Goal: Task Accomplishment & Management: Use online tool/utility

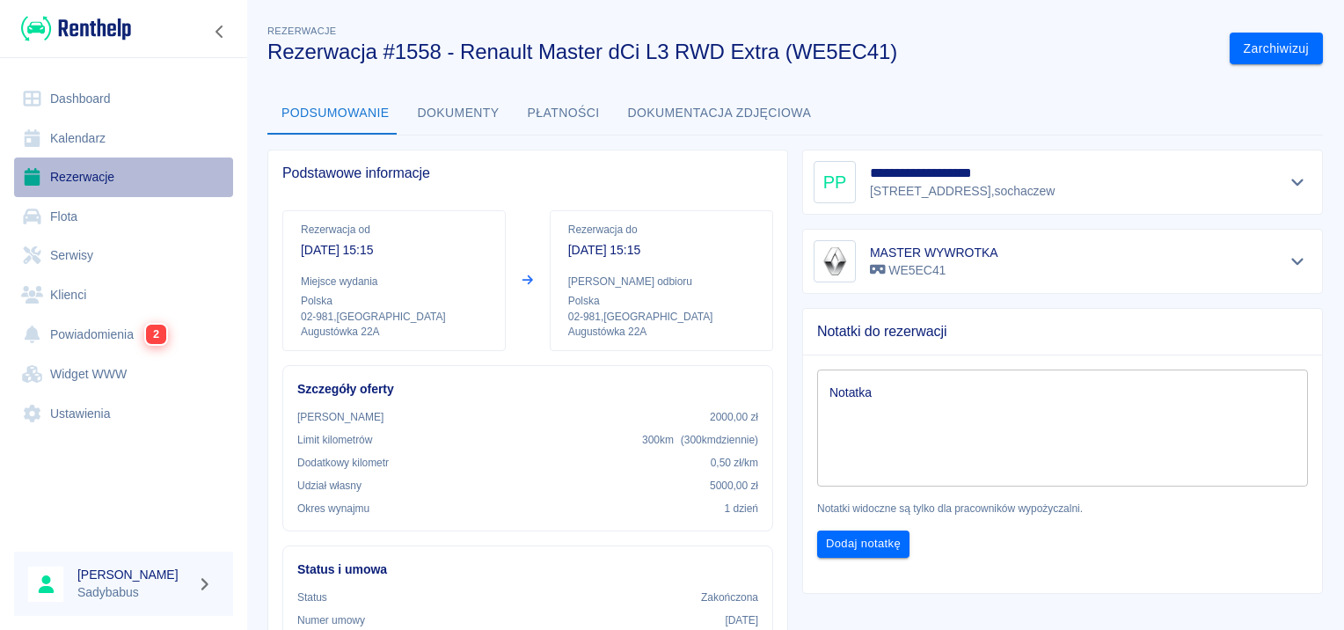
click at [78, 163] on link "Rezerwacje" at bounding box center [123, 177] width 219 height 40
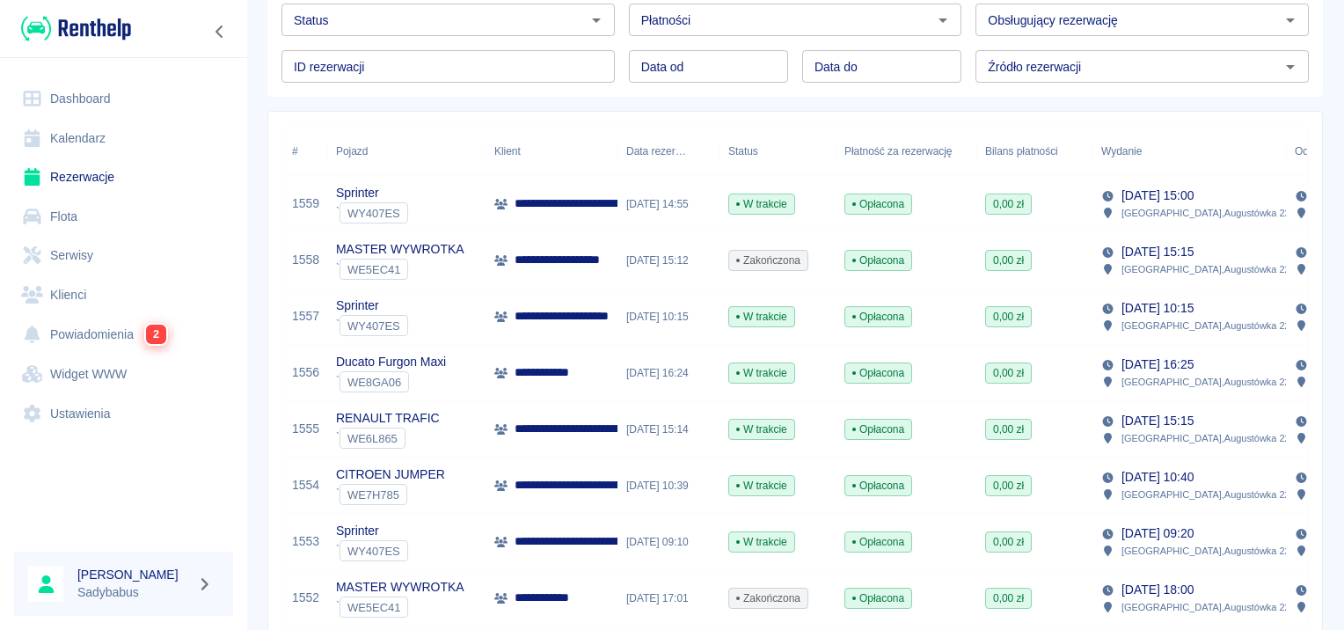
scroll to position [176, 0]
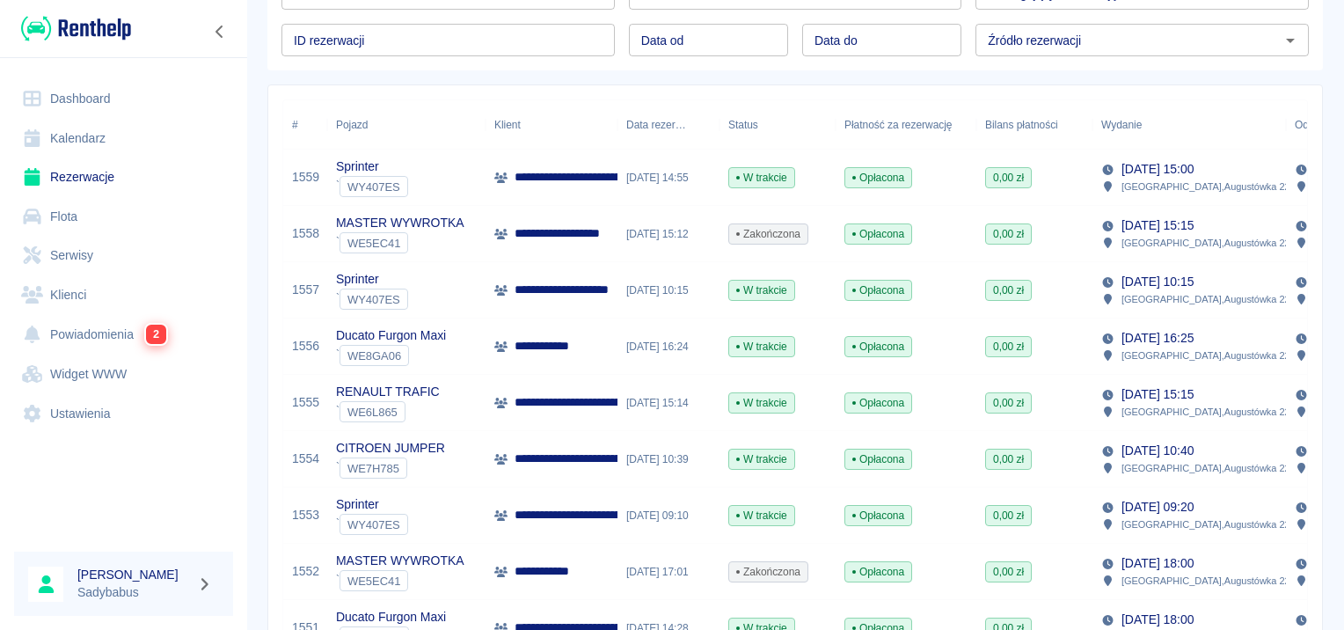
click at [602, 288] on p "**********" at bounding box center [576, 290] width 123 height 18
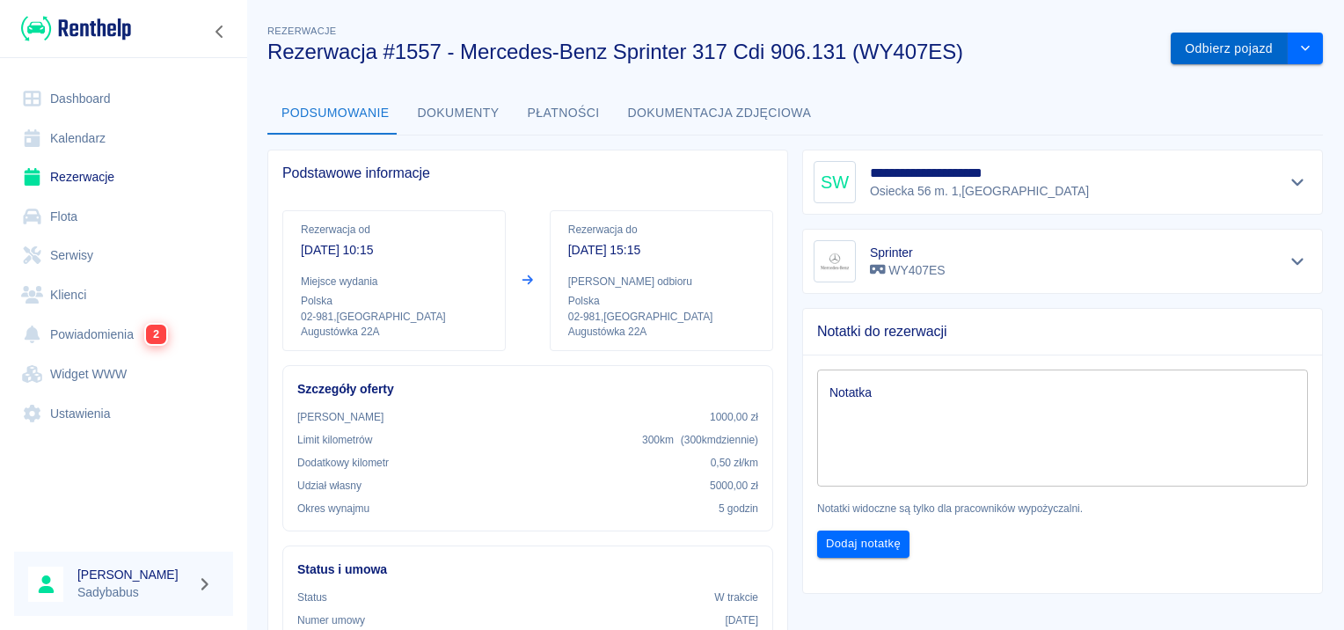
click at [1218, 46] on button "Odbierz pojazd" at bounding box center [1229, 49] width 117 height 33
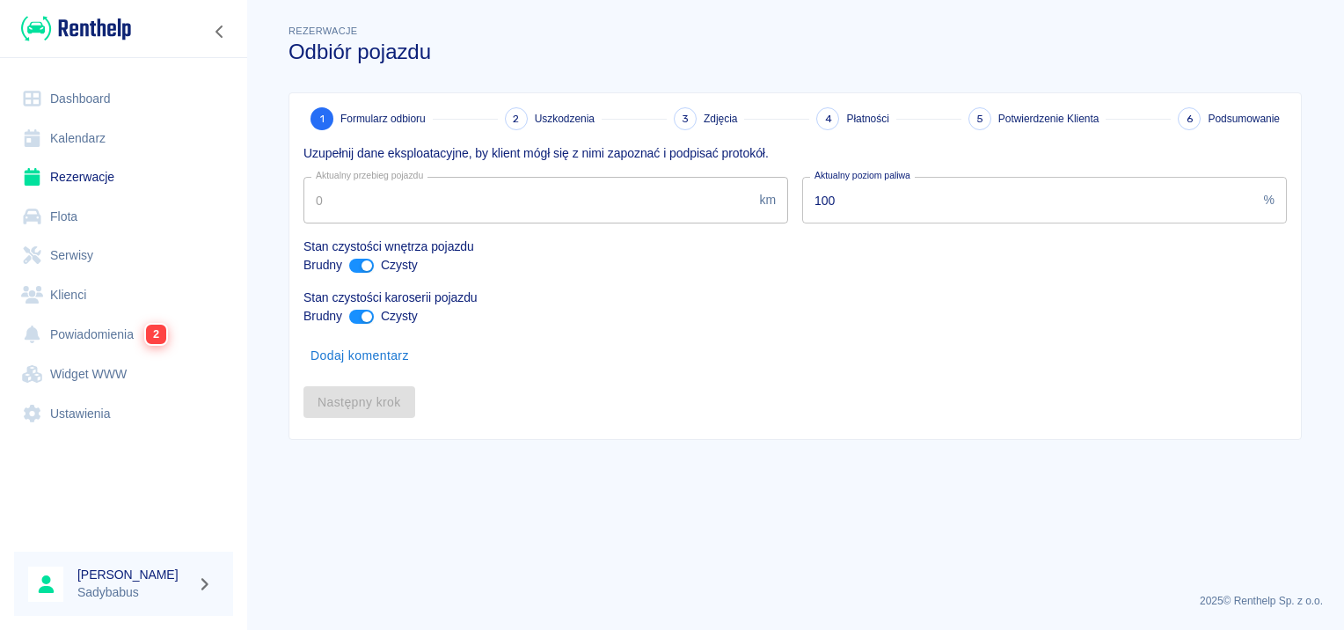
type input "93080"
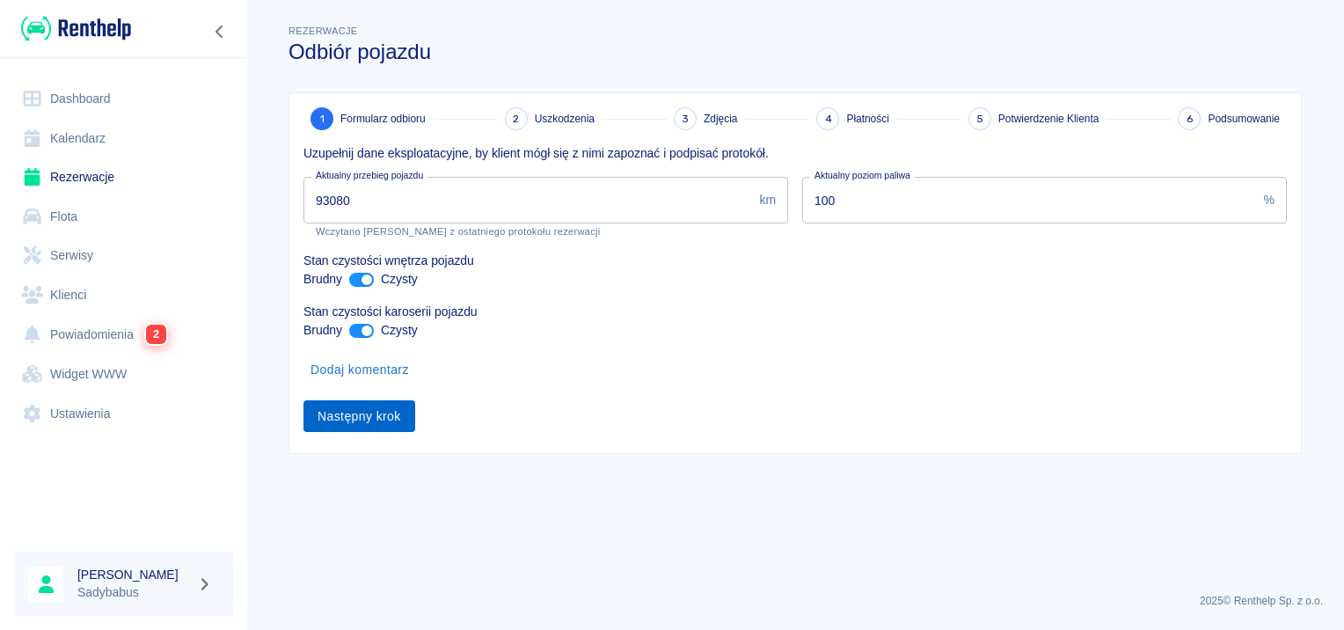
click at [396, 415] on button "Następny krok" at bounding box center [360, 416] width 112 height 33
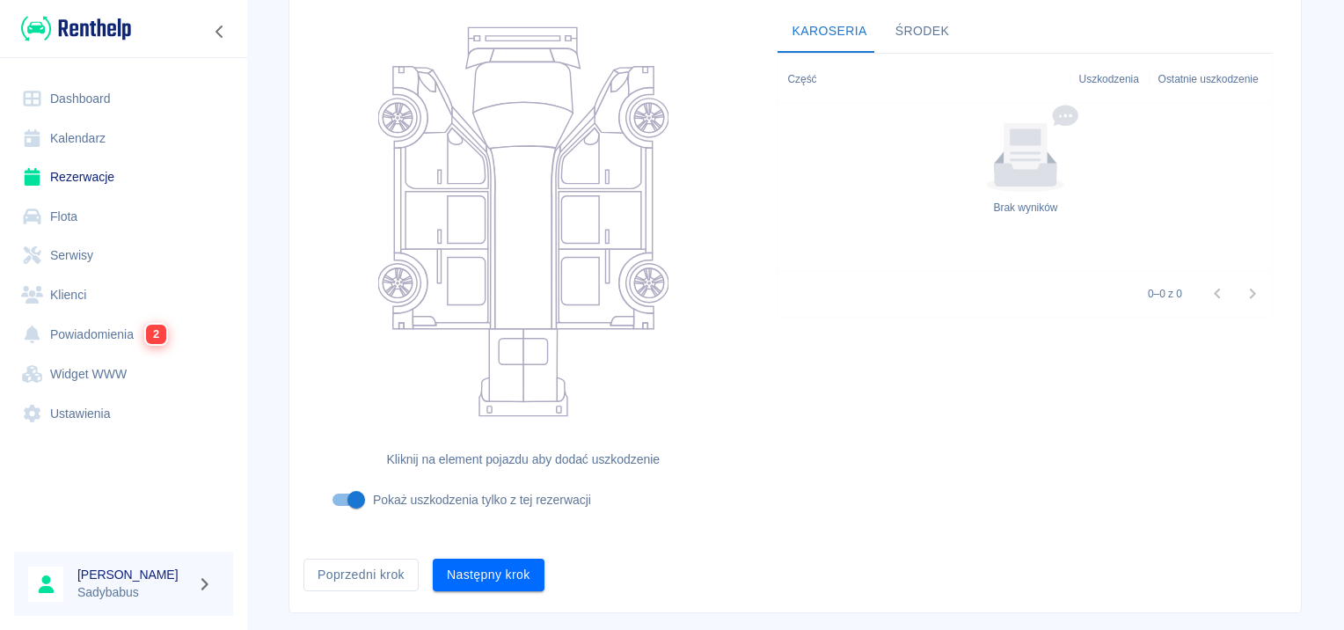
scroll to position [209, 0]
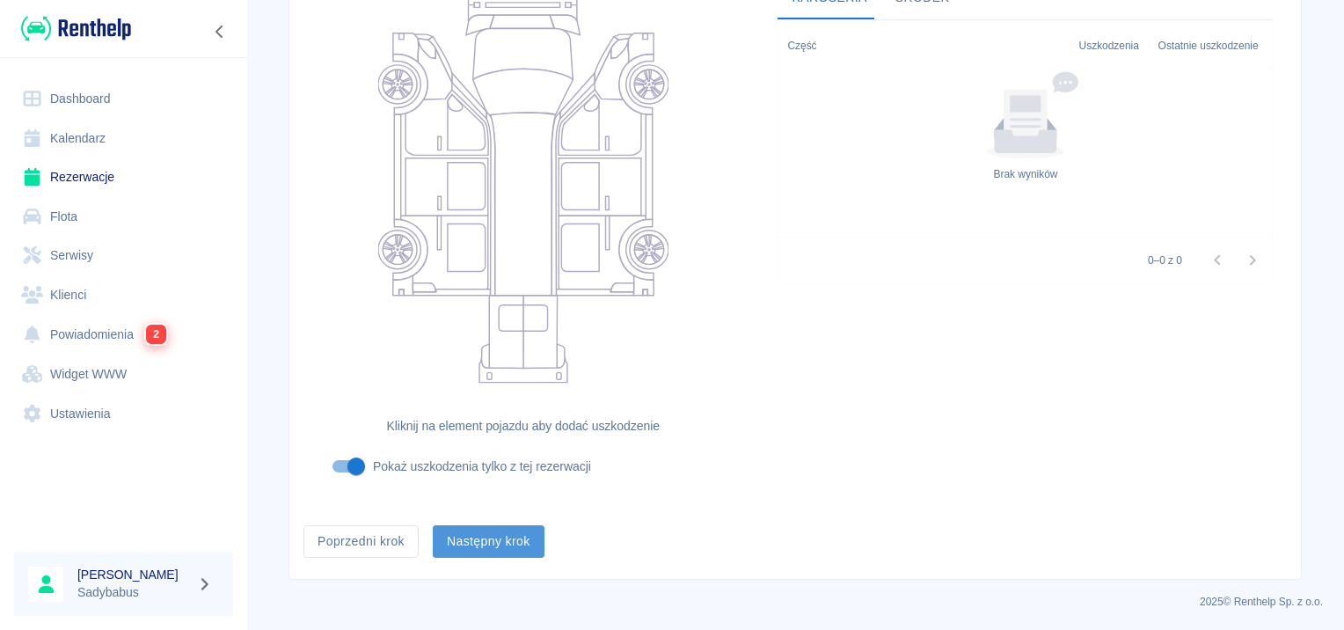
click at [494, 549] on button "Następny krok" at bounding box center [489, 541] width 112 height 33
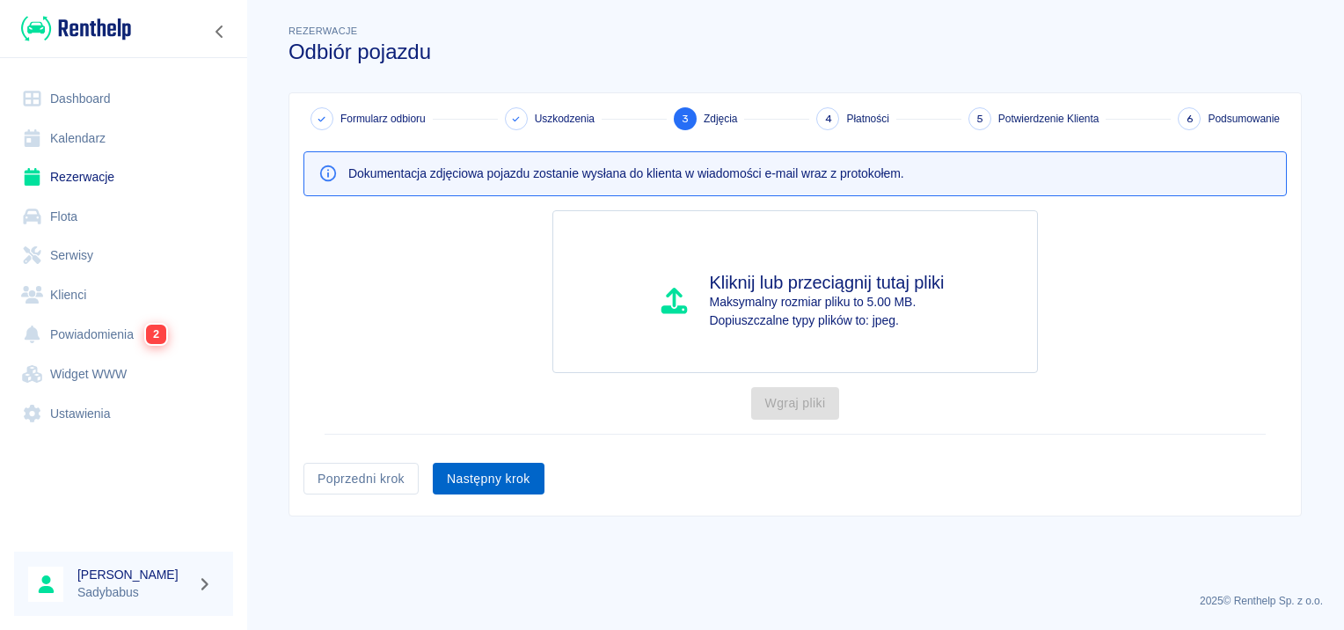
click at [500, 485] on button "Następny krok" at bounding box center [489, 479] width 112 height 33
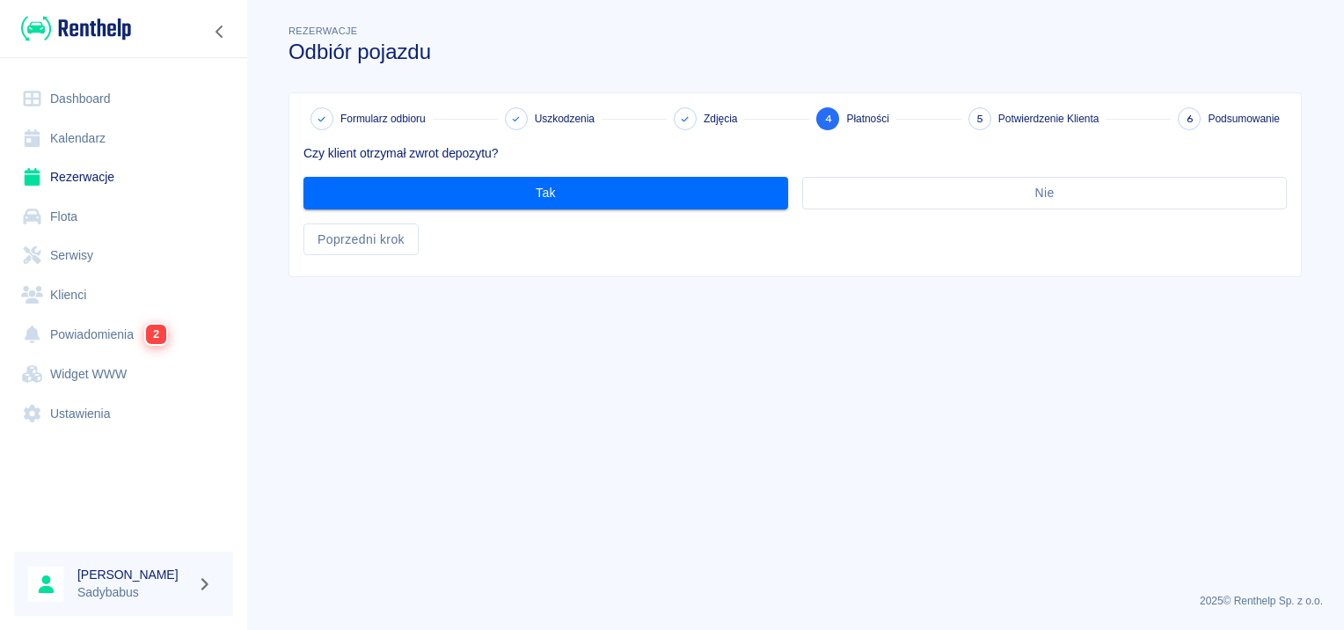
click at [465, 162] on p "Czy klient otrzymał zwrot depozytu?" at bounding box center [796, 153] width 984 height 18
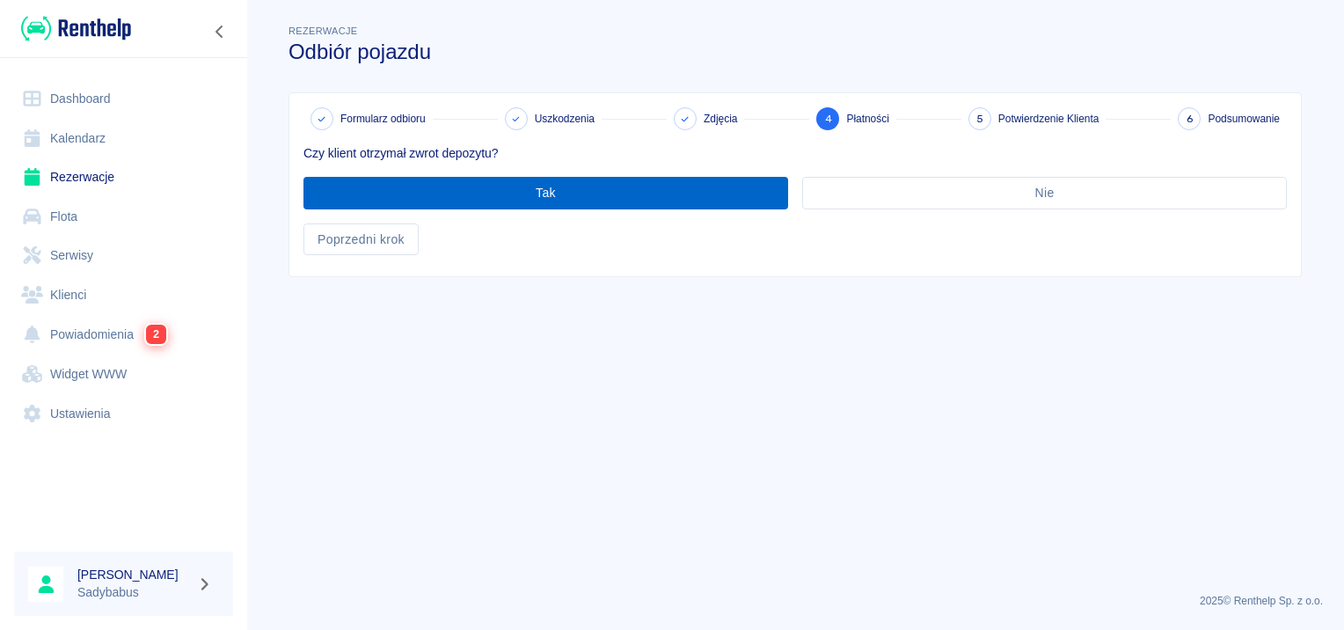
click at [482, 193] on button "Tak" at bounding box center [546, 193] width 485 height 33
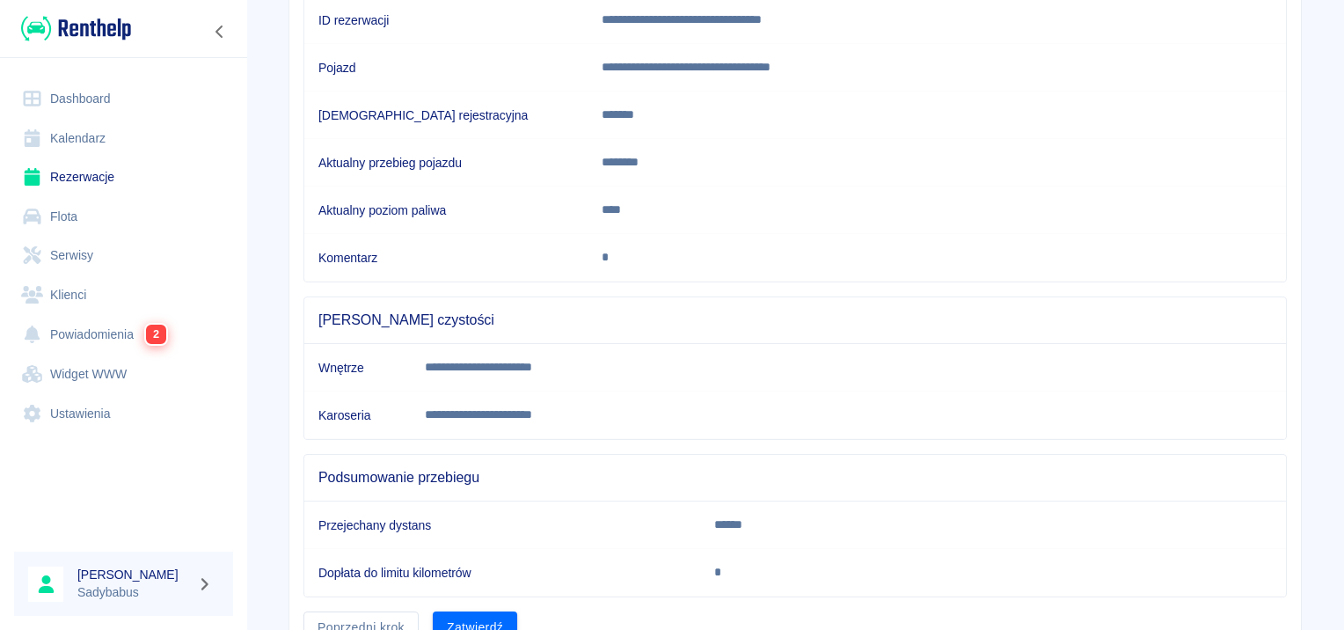
scroll to position [311, 0]
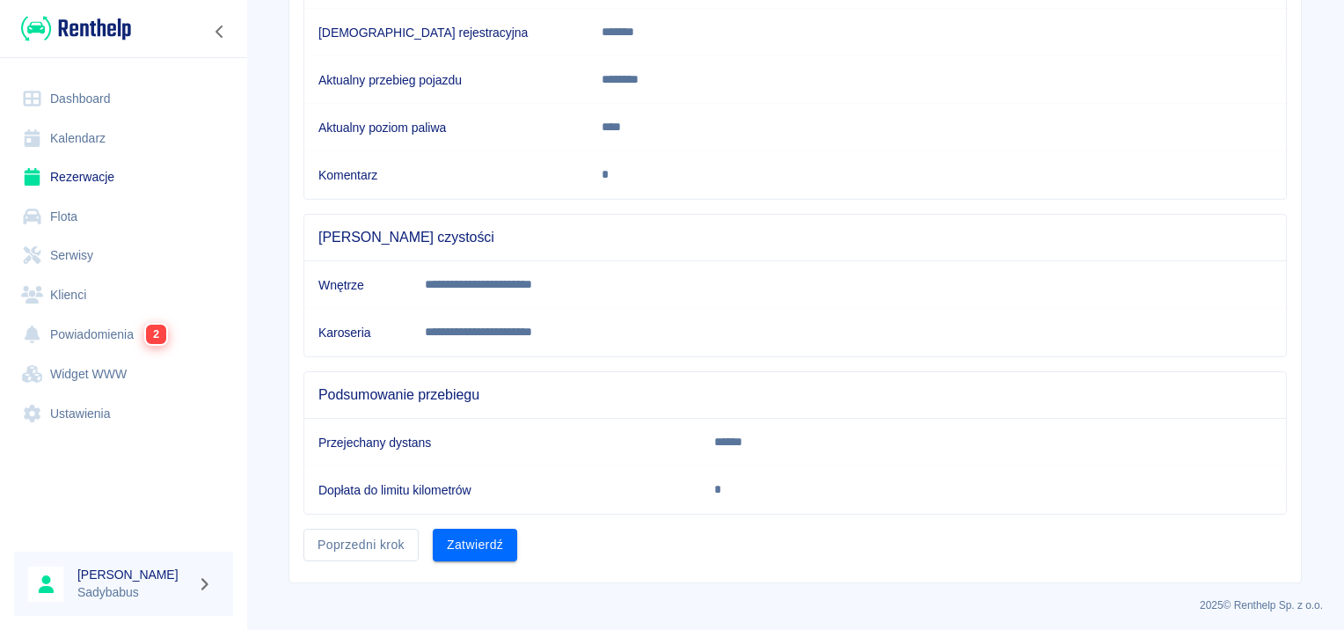
click at [495, 538] on button "Zatwierdź" at bounding box center [475, 545] width 84 height 33
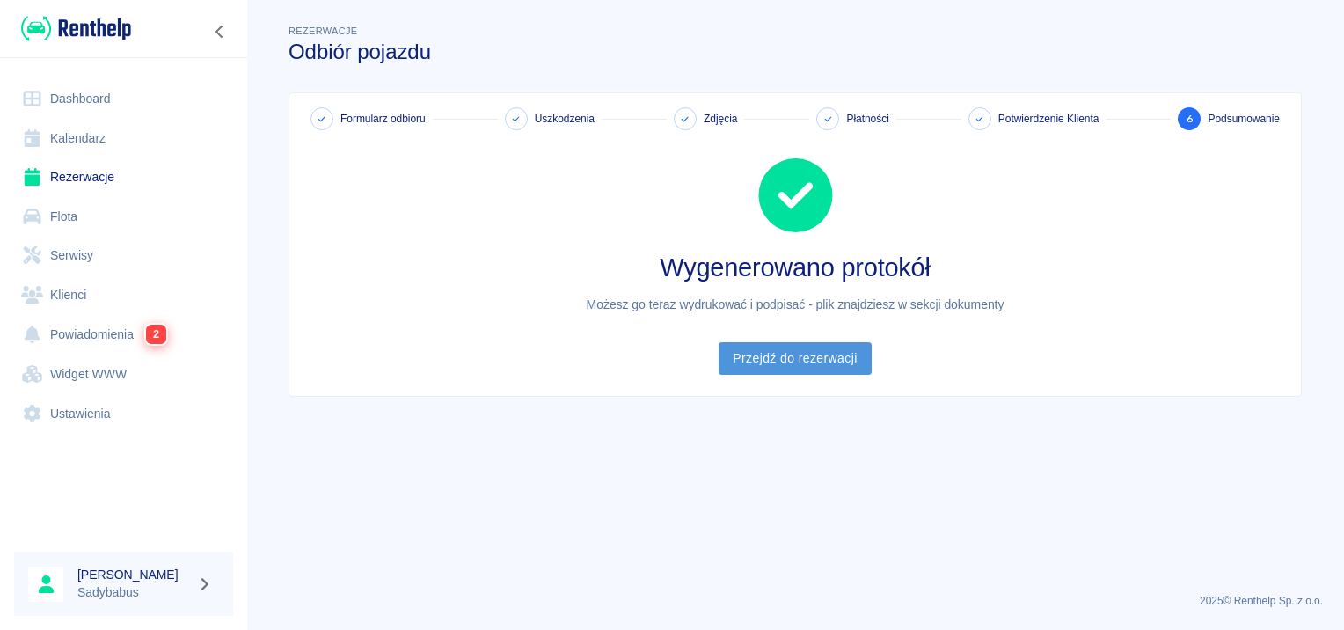
click at [787, 351] on link "Przejdź do rezerwacji" at bounding box center [795, 358] width 152 height 33
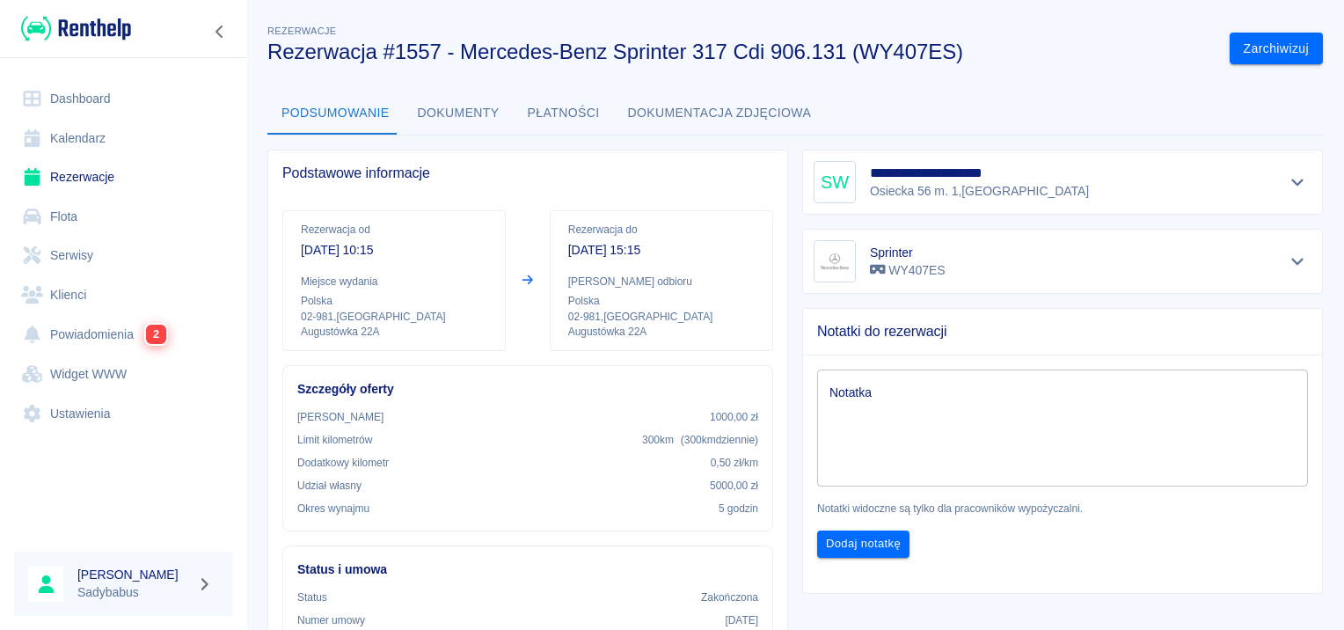
click at [454, 113] on button "Dokumenty" at bounding box center [459, 113] width 110 height 42
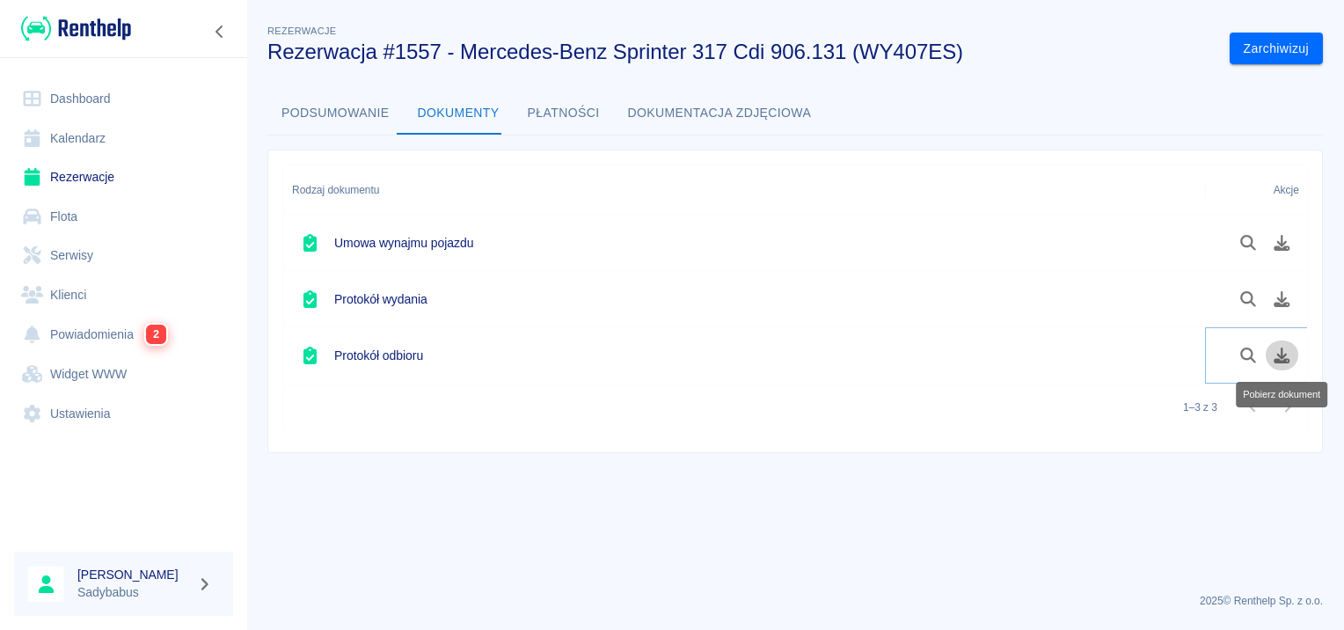
click at [1283, 362] on icon "Pobierz dokument" at bounding box center [1283, 356] width 16 height 16
click at [95, 172] on link "Rezerwacje" at bounding box center [123, 177] width 219 height 40
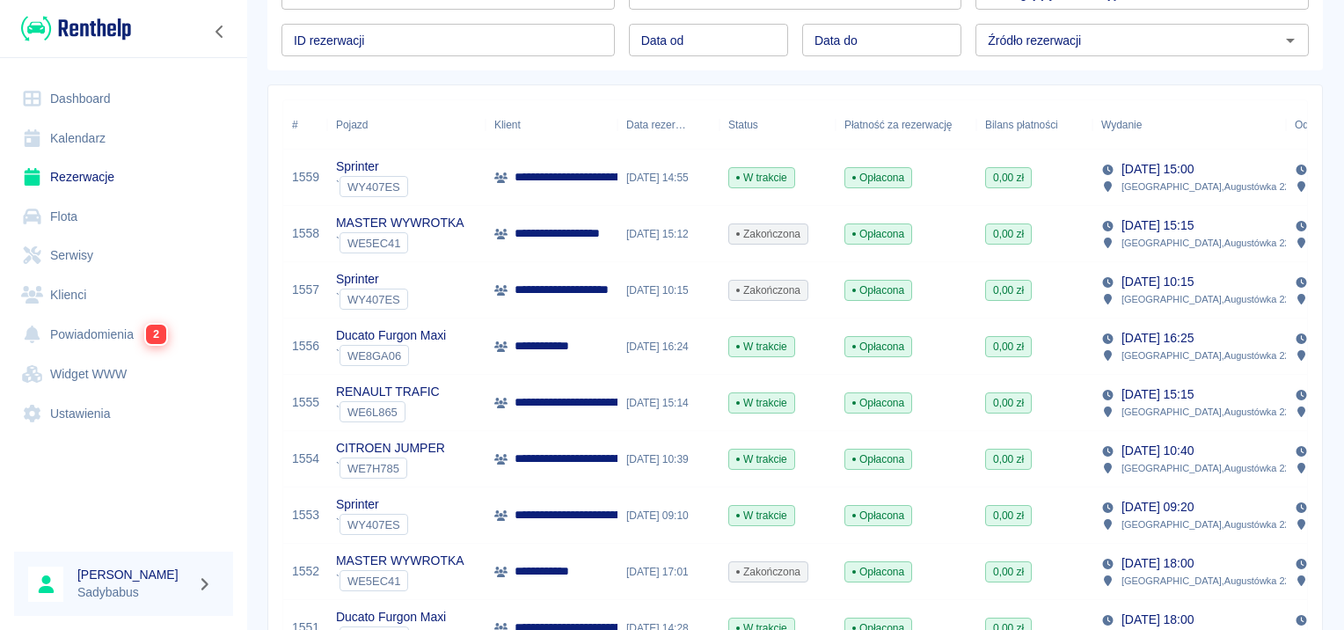
scroll to position [264, 0]
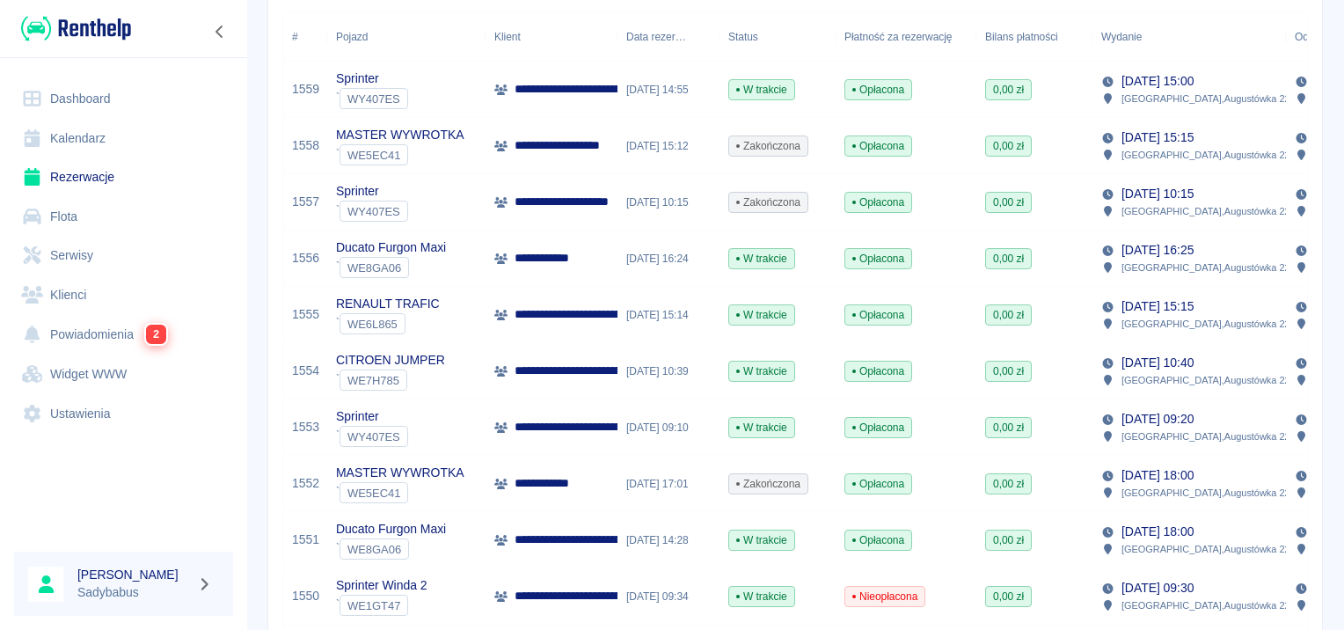
click at [582, 421] on p "**********" at bounding box center [688, 427] width 347 height 18
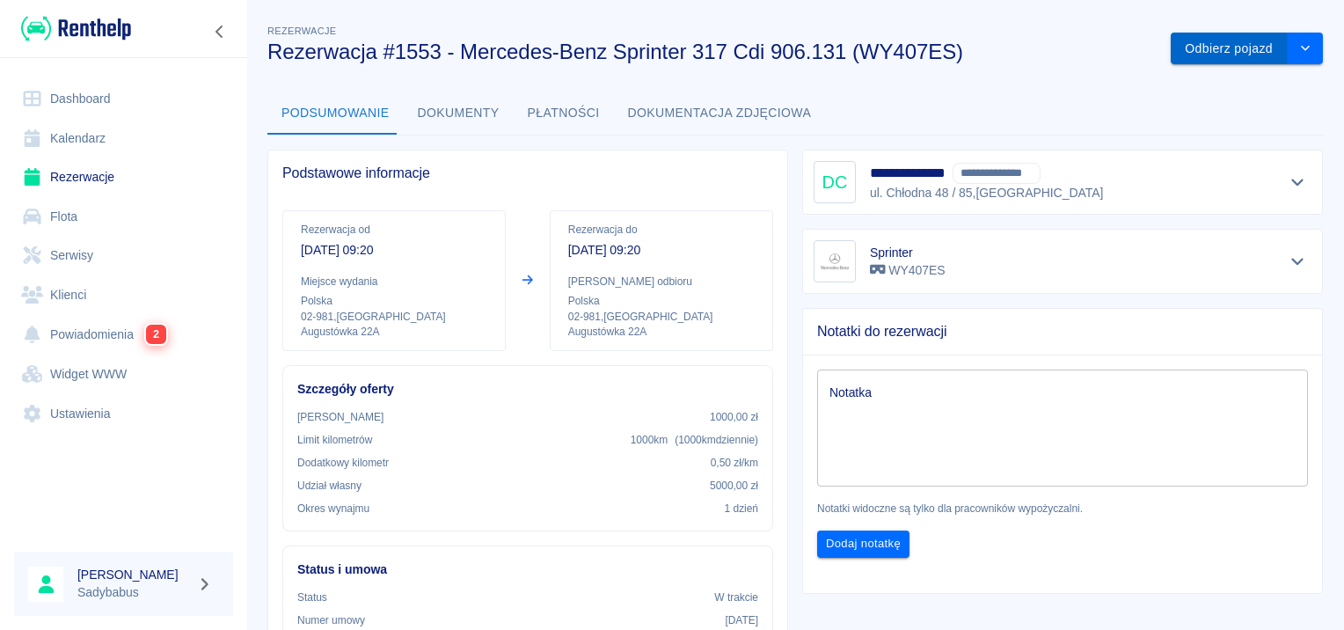
click at [1207, 42] on button "Odbierz pojazd" at bounding box center [1229, 49] width 117 height 33
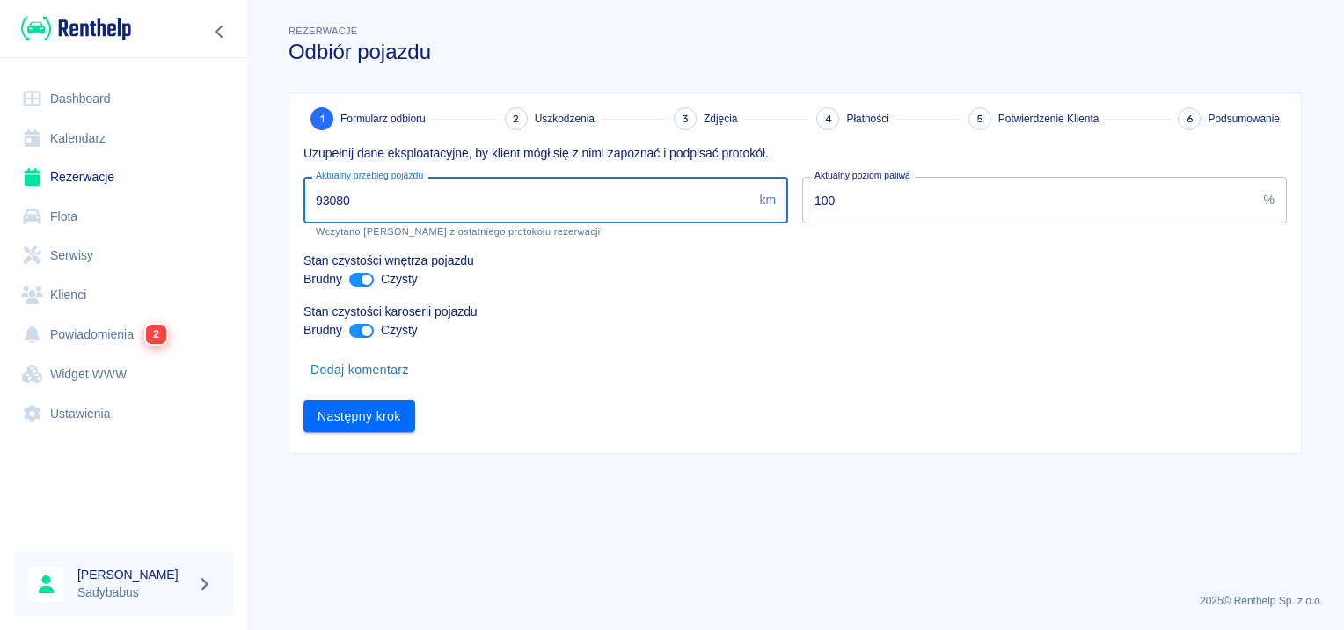
drag, startPoint x: 329, startPoint y: 200, endPoint x: 350, endPoint y: 201, distance: 21.1
click at [350, 201] on input "93080" at bounding box center [528, 200] width 449 height 47
type input "93000"
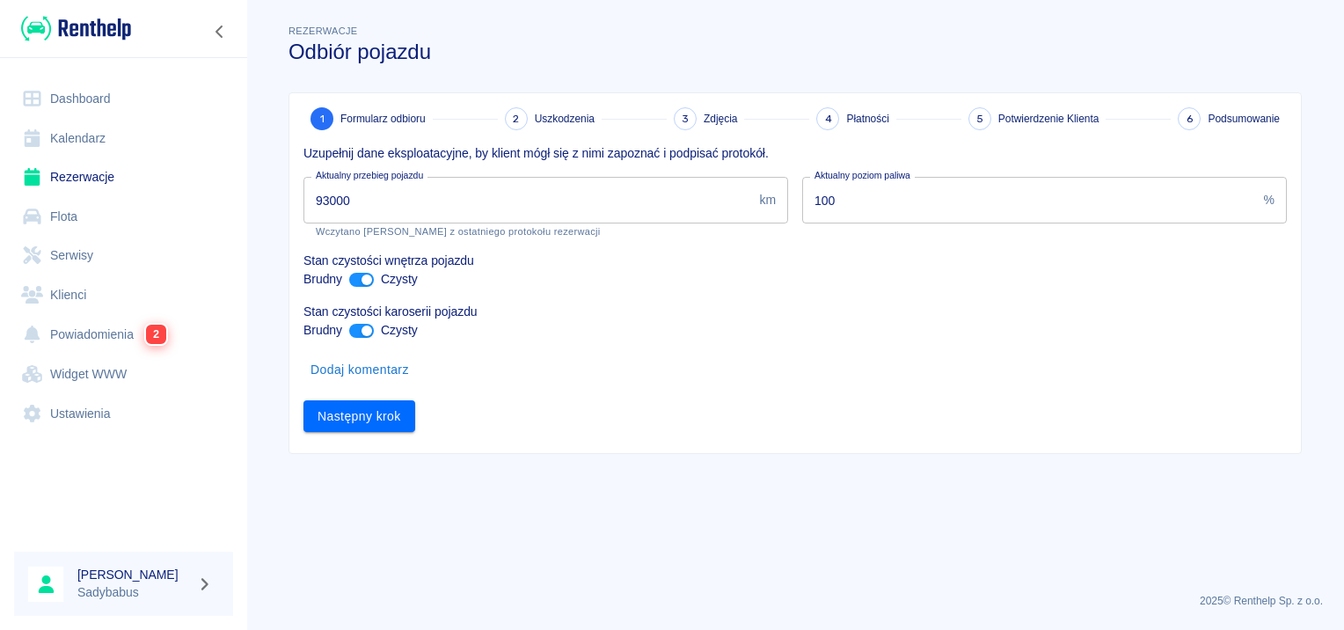
drag, startPoint x: 321, startPoint y: 267, endPoint x: 300, endPoint y: 394, distance: 129.3
click at [301, 394] on div "Następny krok" at bounding box center [788, 409] width 998 height 47
click at [335, 423] on button "Następny krok" at bounding box center [360, 416] width 112 height 33
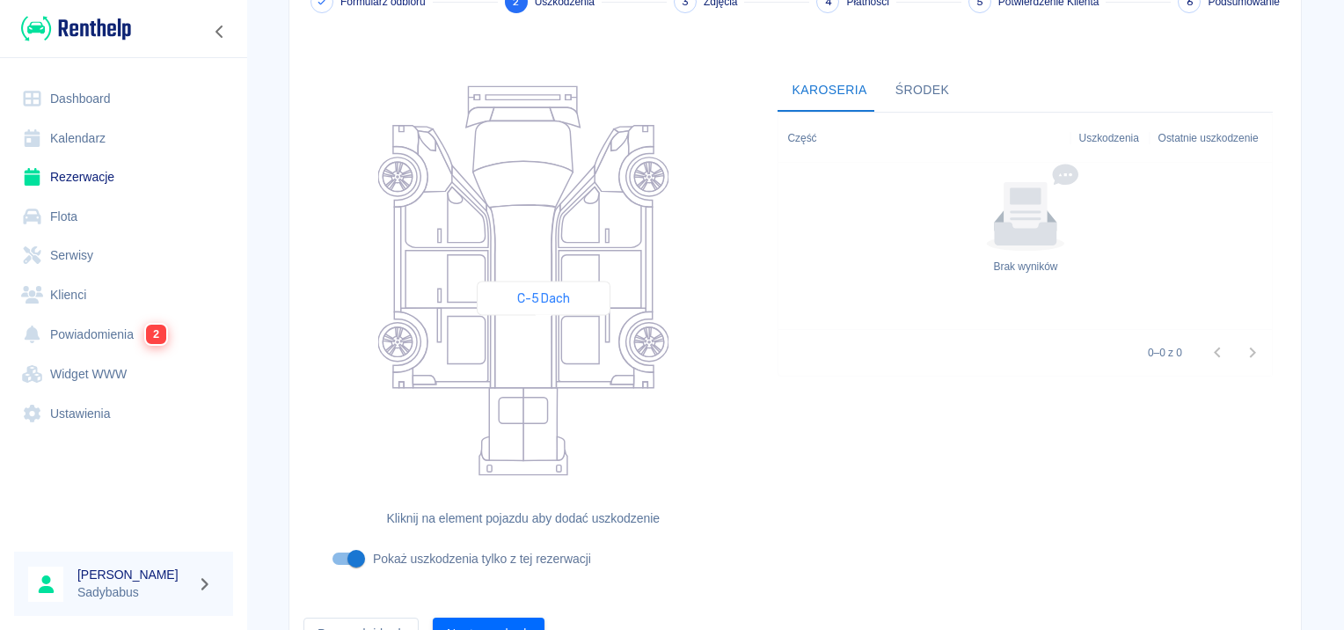
scroll to position [209, 0]
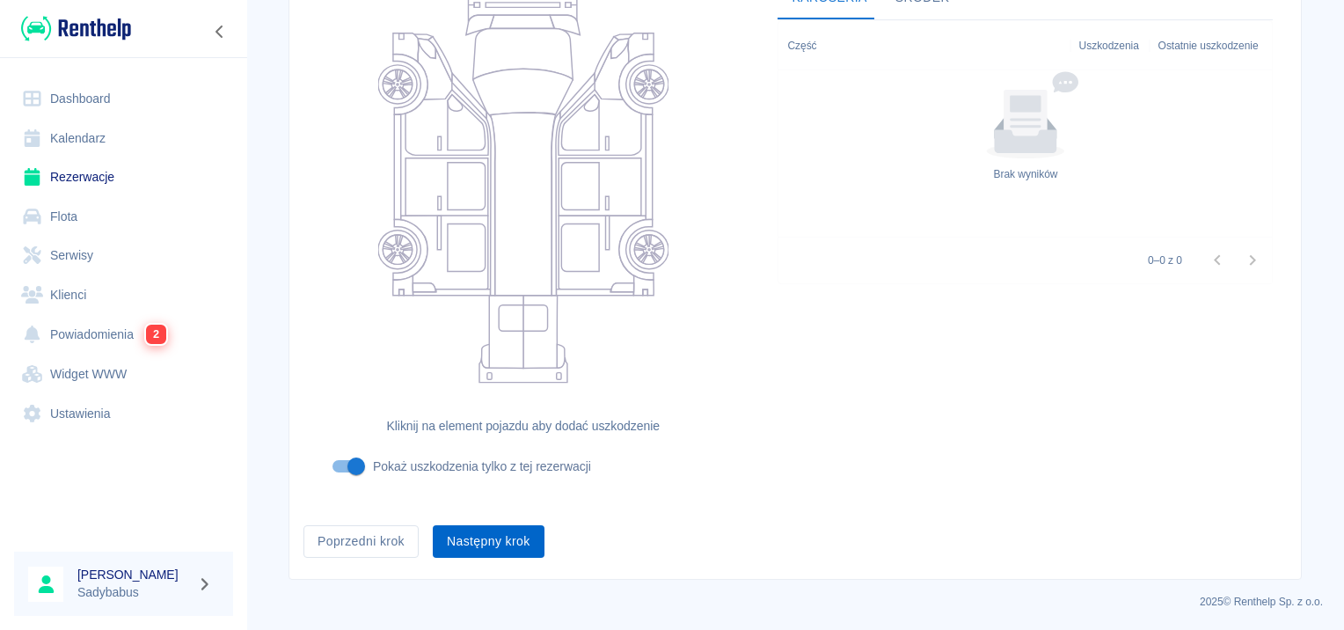
click at [516, 531] on button "Następny krok" at bounding box center [489, 541] width 112 height 33
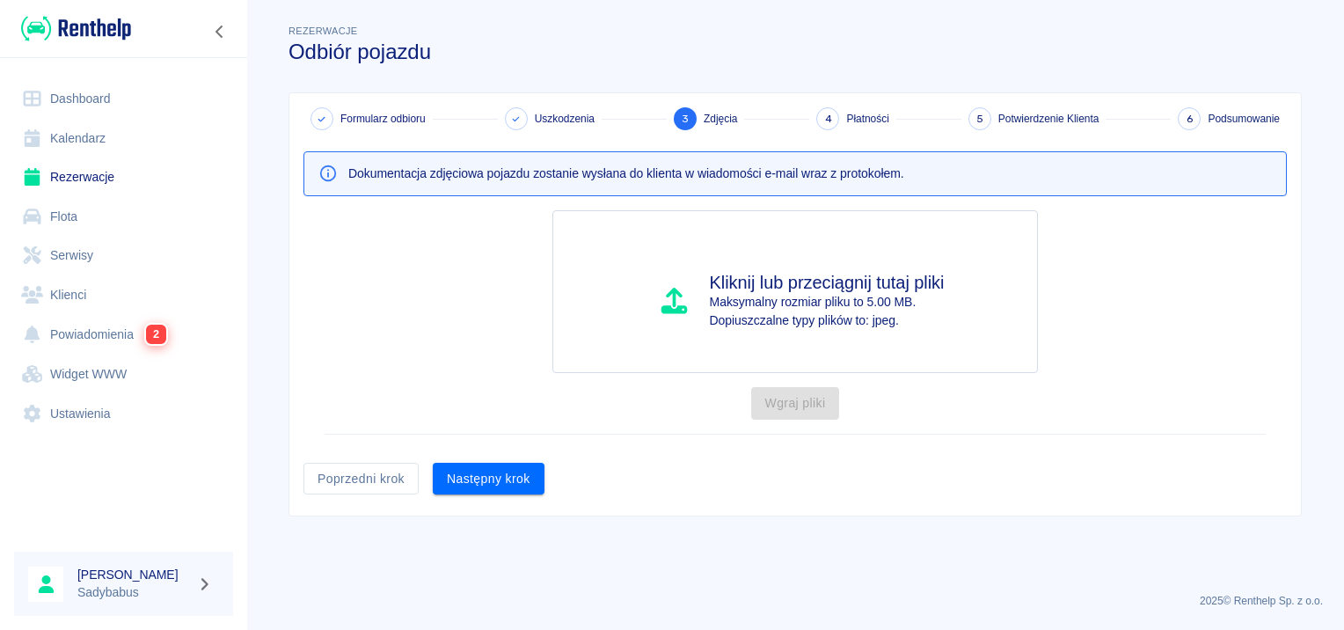
scroll to position [0, 0]
click at [496, 484] on button "Następny krok" at bounding box center [489, 479] width 112 height 33
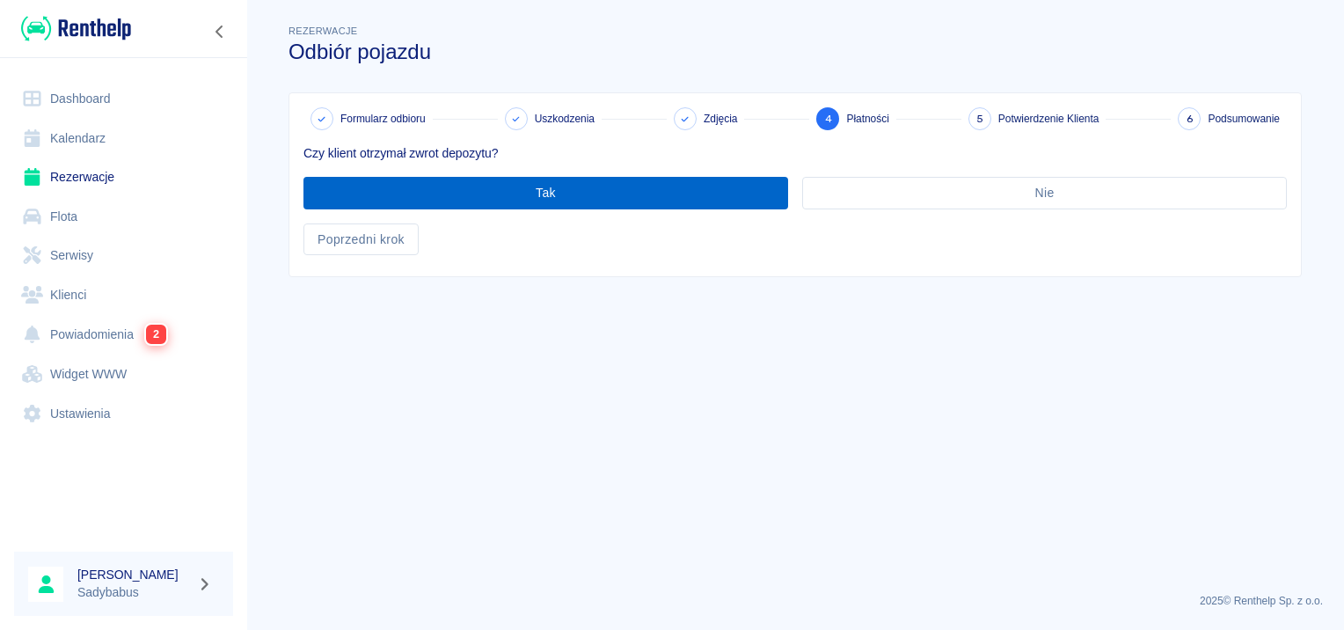
click at [534, 205] on button "Tak" at bounding box center [546, 193] width 485 height 33
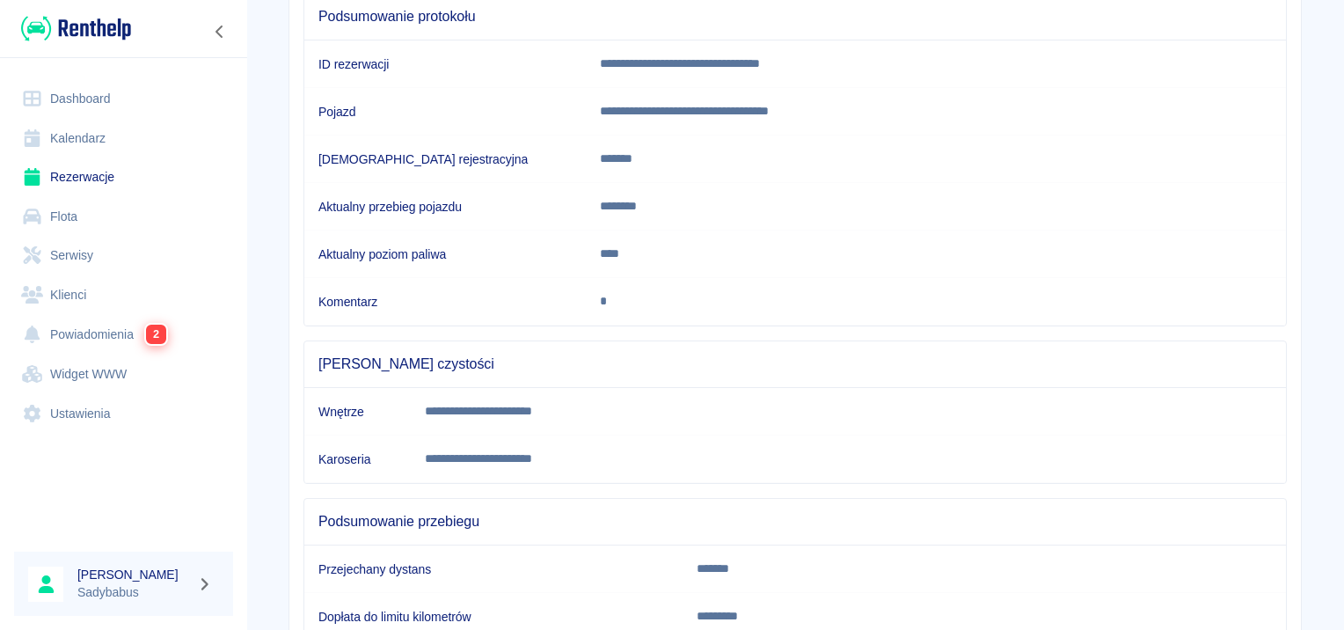
scroll to position [311, 0]
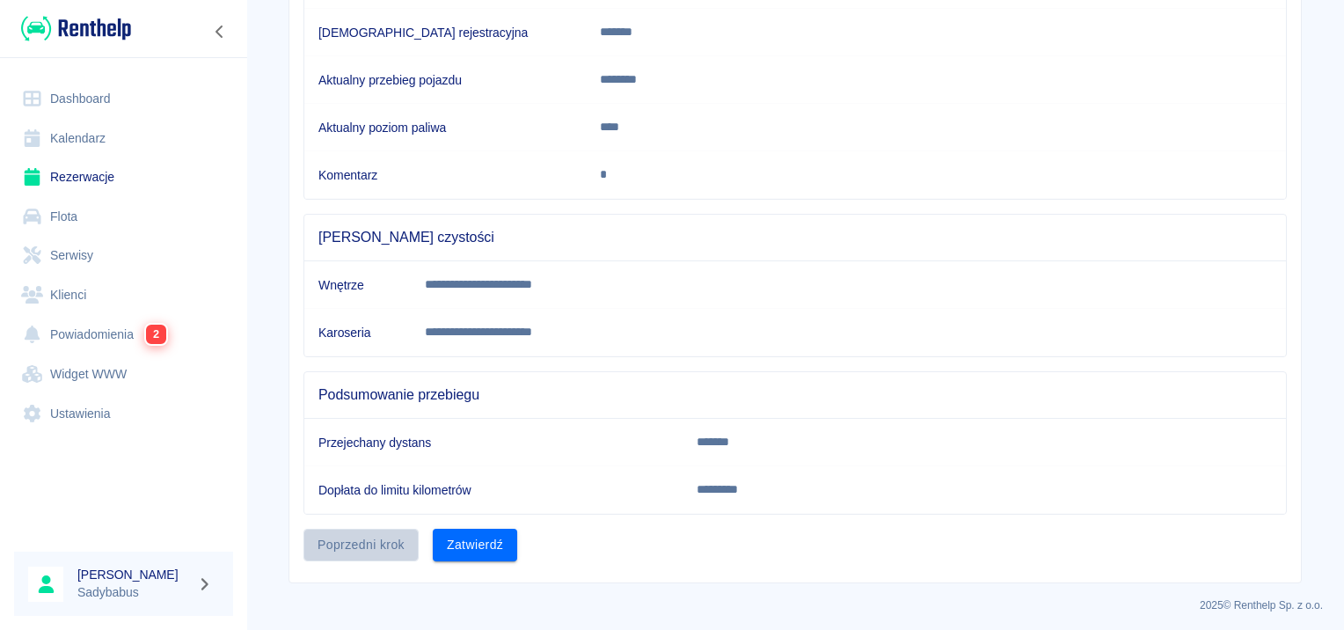
click at [338, 531] on button "Poprzedni krok" at bounding box center [361, 545] width 115 height 33
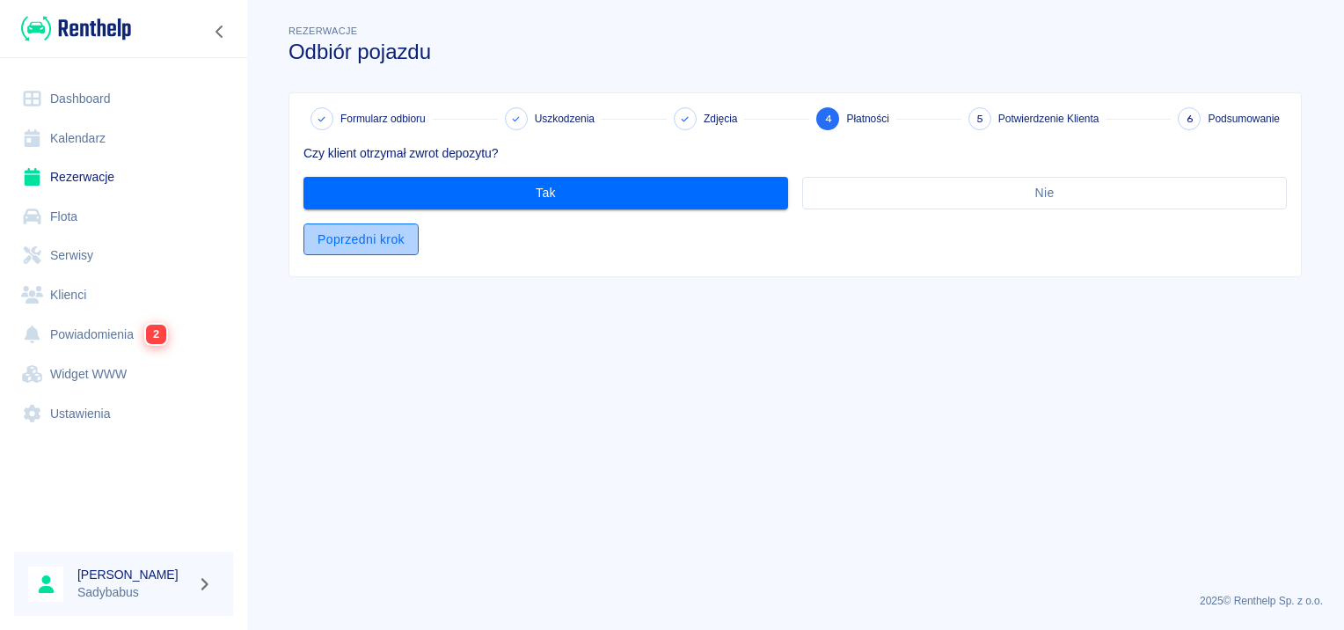
click at [404, 233] on button "Poprzedni krok" at bounding box center [361, 239] width 115 height 33
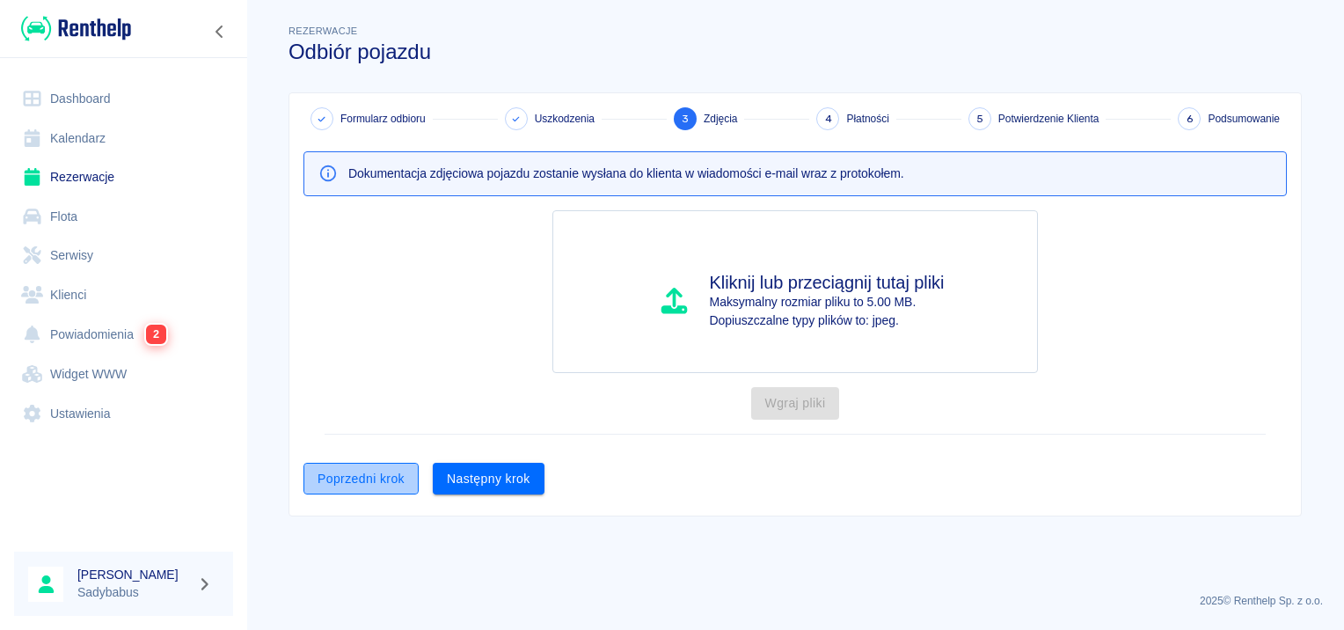
click at [370, 464] on button "Poprzedni krok" at bounding box center [361, 479] width 115 height 33
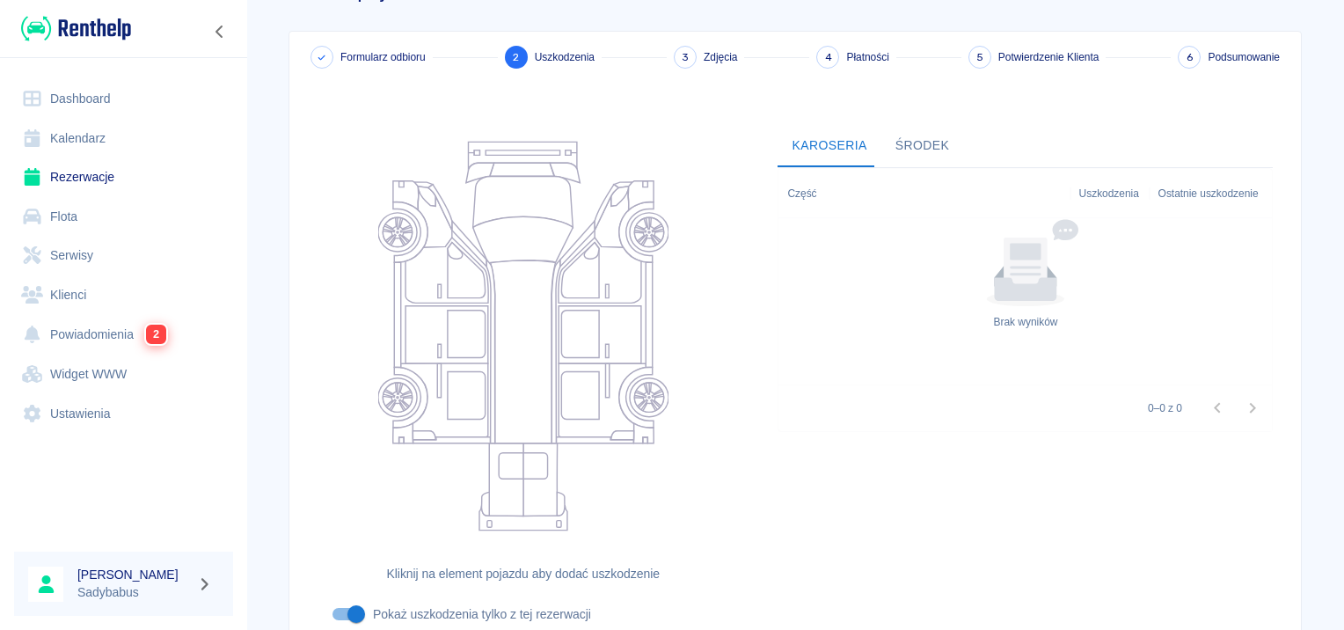
scroll to position [209, 0]
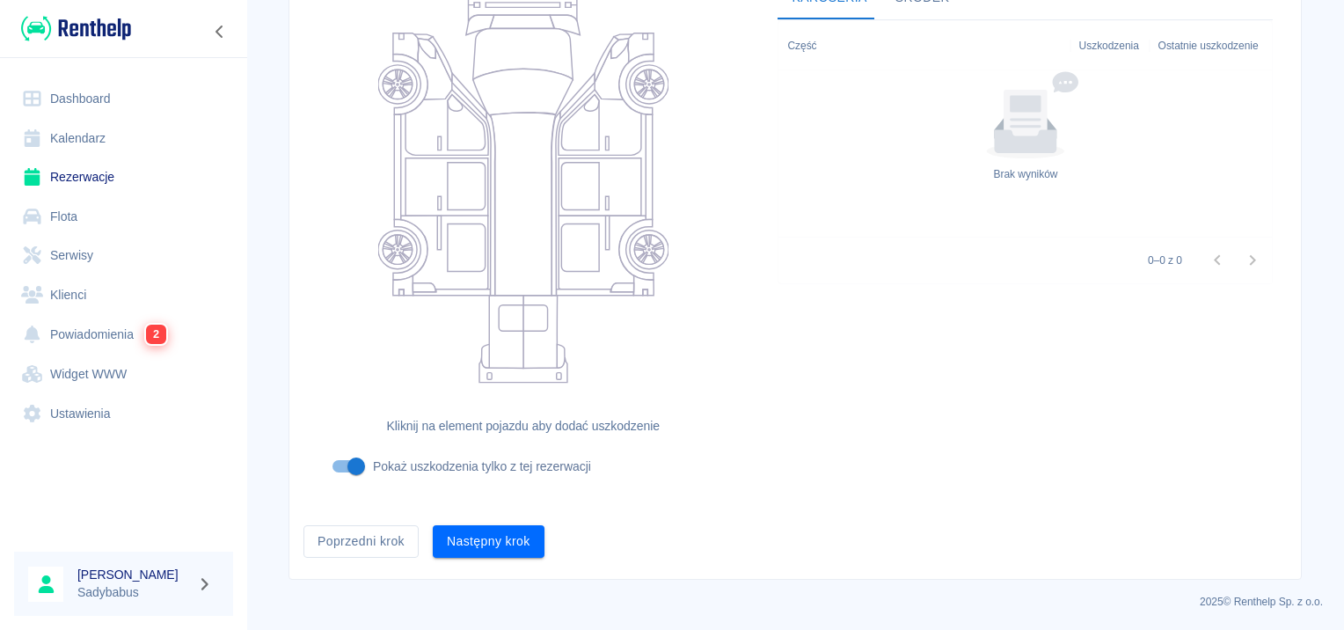
click at [387, 540] on button "Poprzedni krok" at bounding box center [361, 541] width 115 height 33
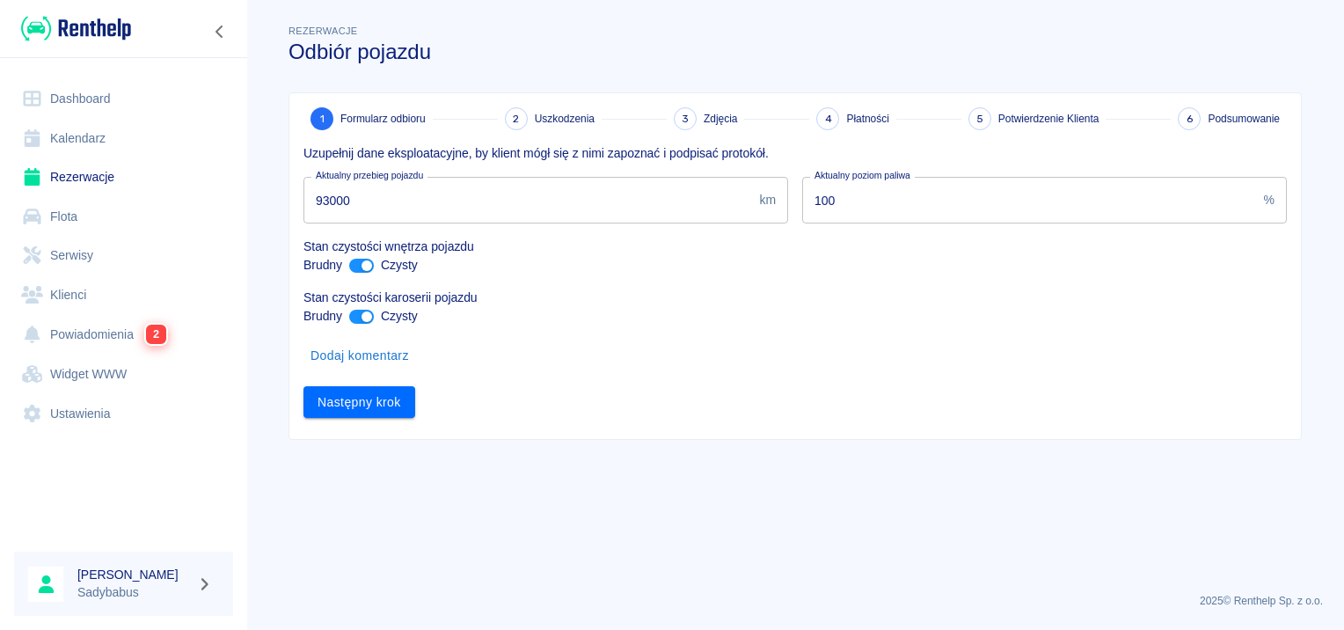
scroll to position [0, 0]
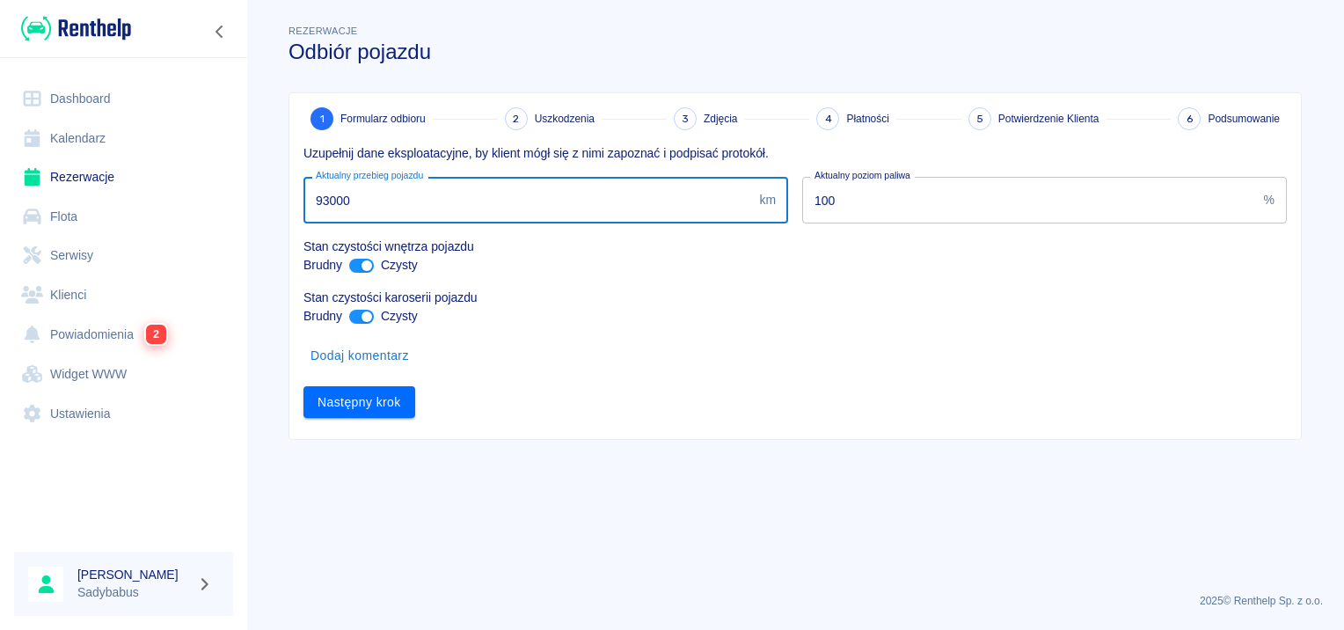
drag, startPoint x: 326, startPoint y: 201, endPoint x: 1343, endPoint y: 23, distance: 1033.3
click at [1343, 38] on html "Używamy plików Cookies, by zapewnić Ci najlepsze możliwe doświadczenie. Aby dow…" at bounding box center [672, 315] width 1344 height 630
type input "91000"
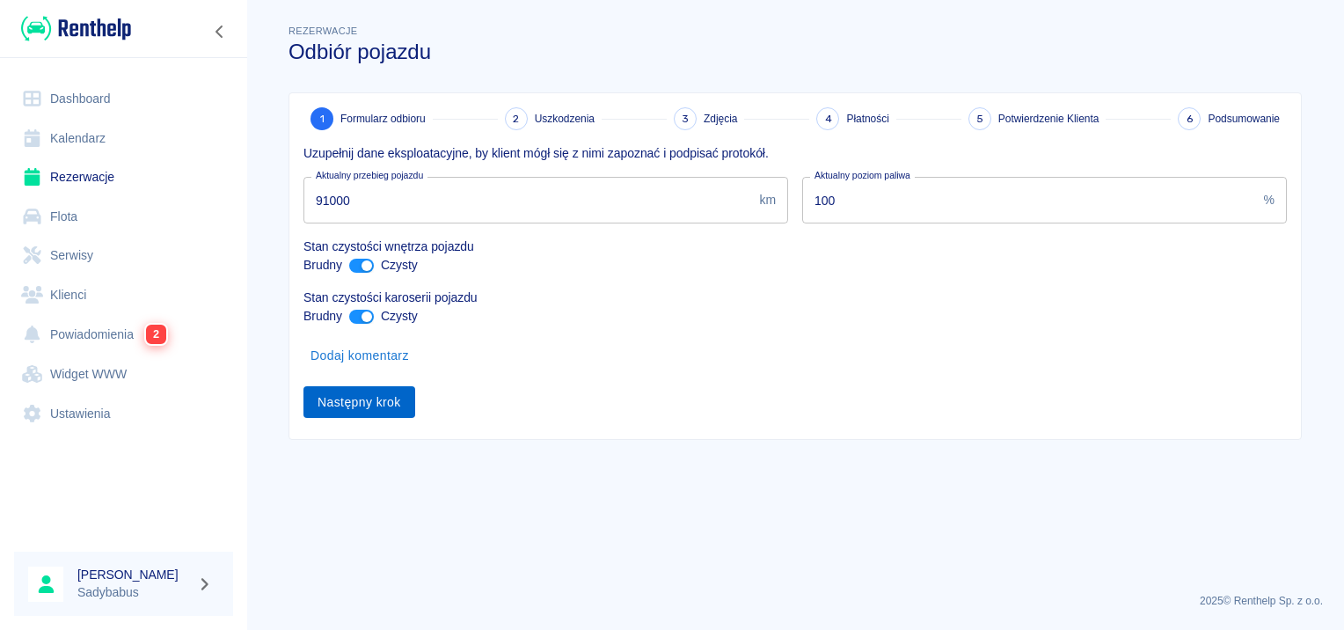
drag, startPoint x: 1201, startPoint y: 620, endPoint x: 311, endPoint y: 398, distance: 917.8
click at [311, 398] on button "Następny krok" at bounding box center [360, 402] width 112 height 33
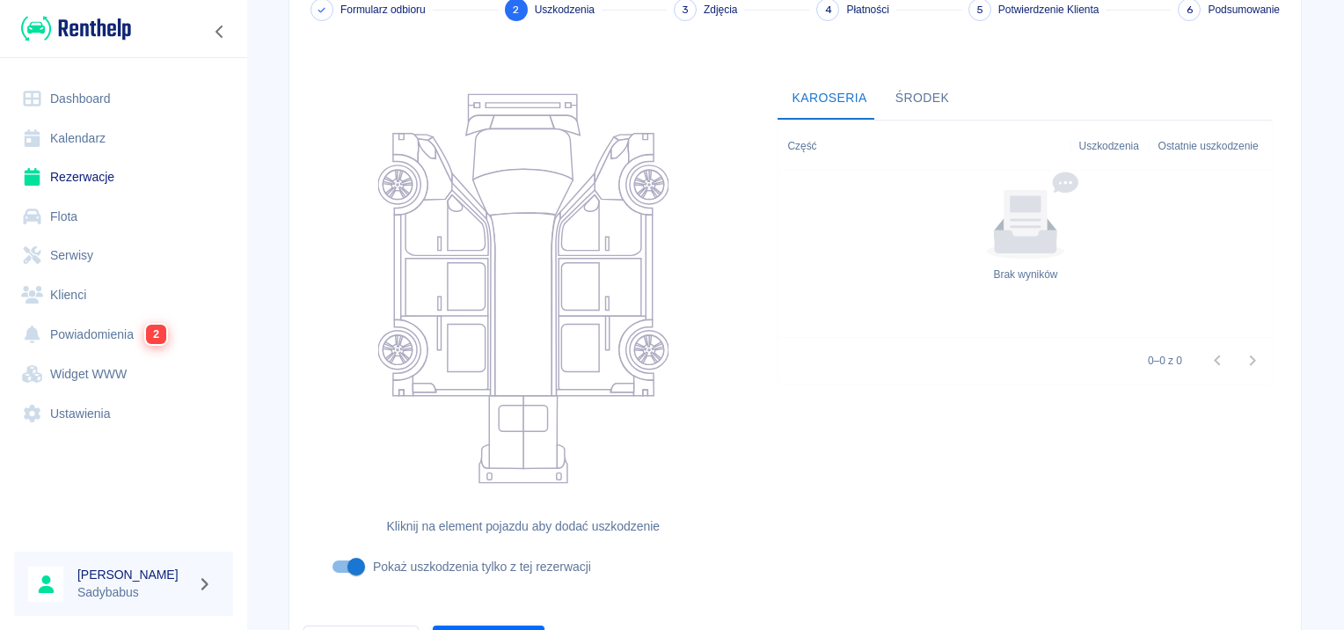
scroll to position [209, 0]
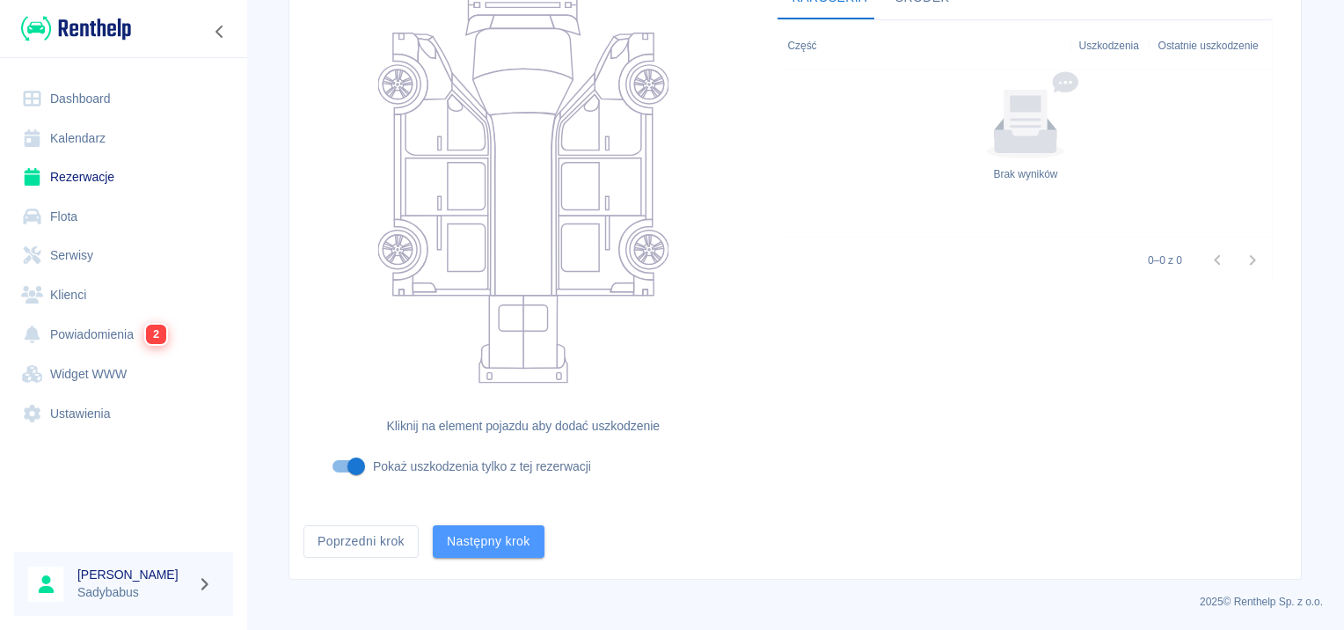
click at [479, 543] on button "Następny krok" at bounding box center [489, 541] width 112 height 33
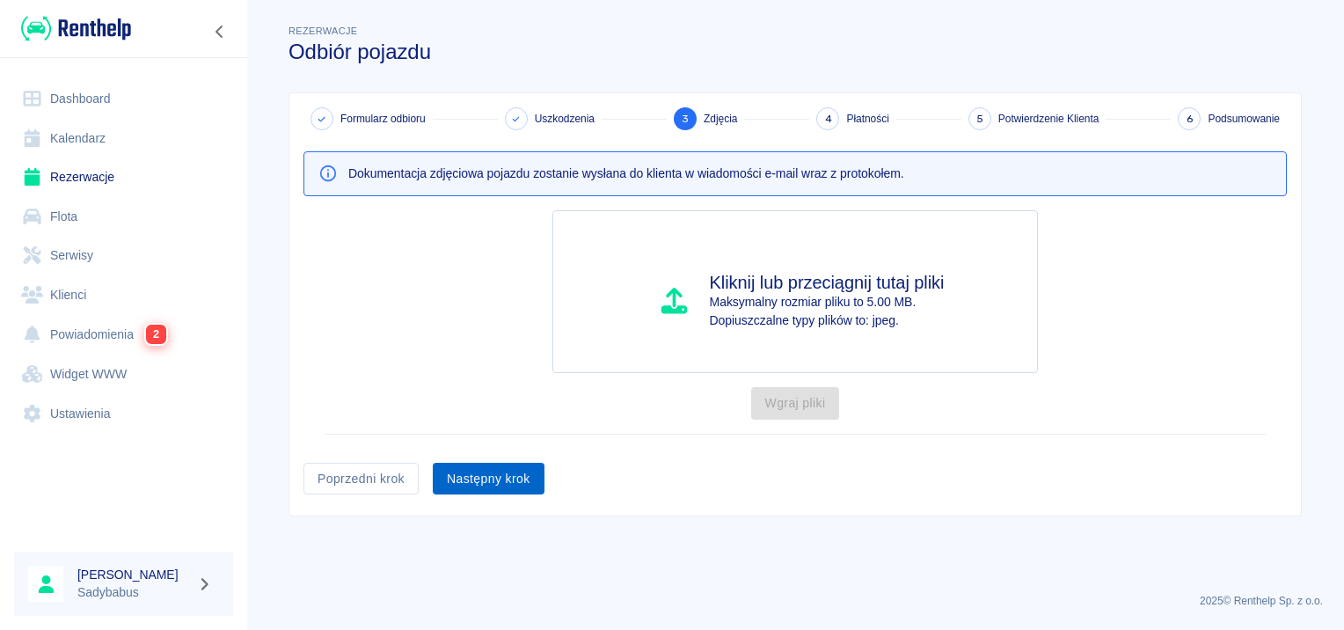
click at [466, 463] on button "Następny krok" at bounding box center [489, 479] width 112 height 33
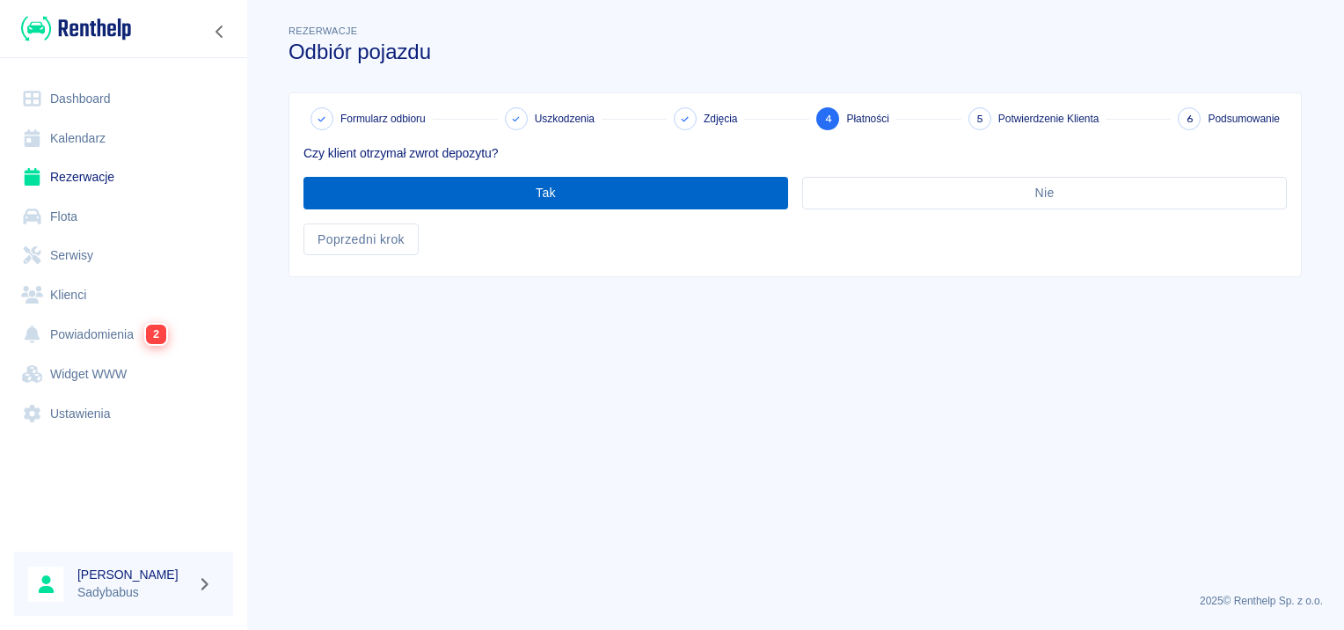
click at [415, 177] on button "Tak" at bounding box center [546, 193] width 485 height 33
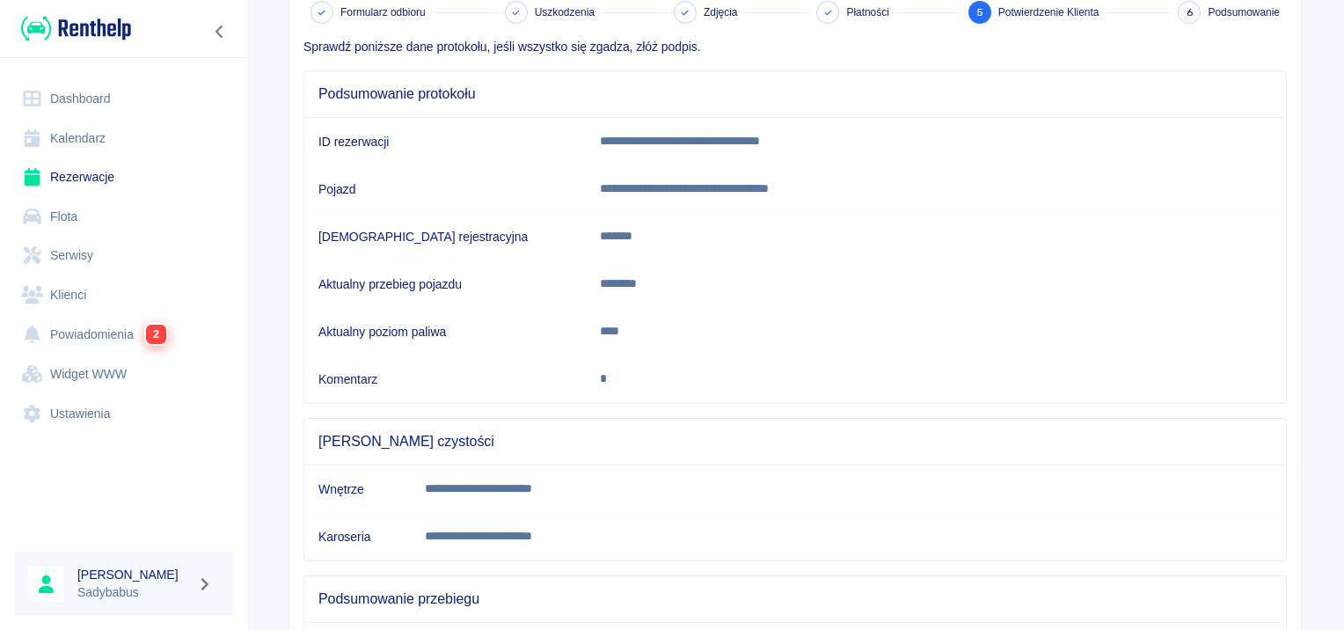
scroll to position [311, 0]
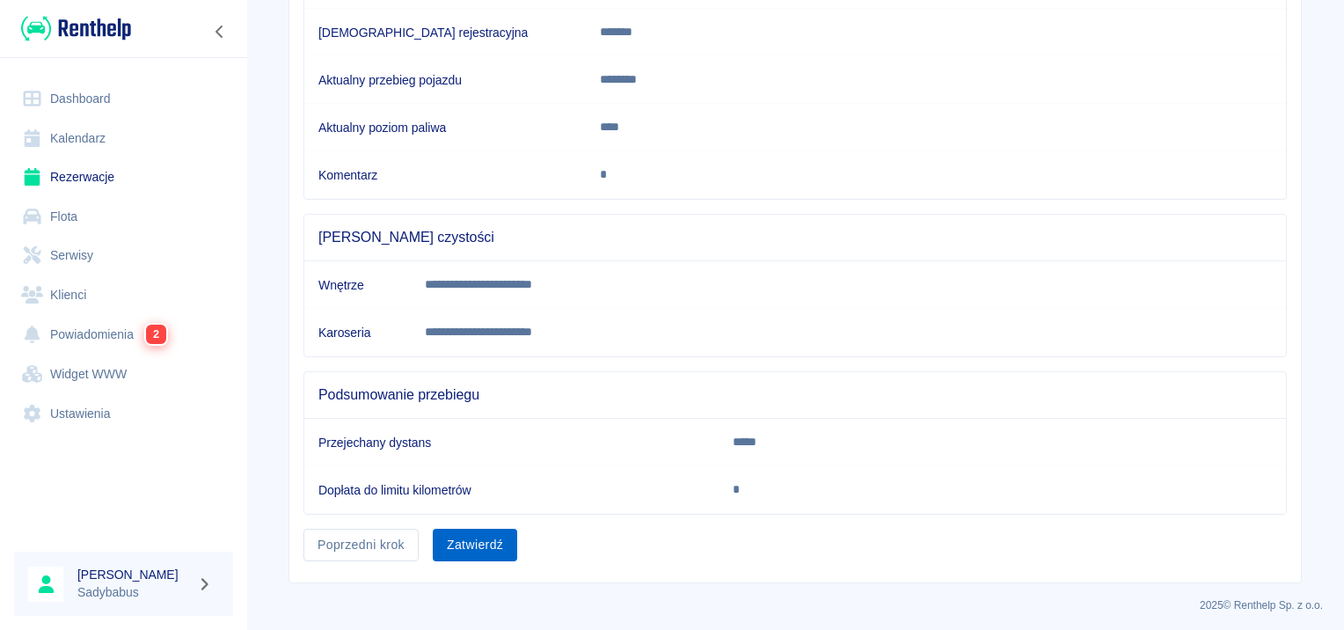
click at [443, 544] on button "Zatwierdź" at bounding box center [475, 545] width 84 height 33
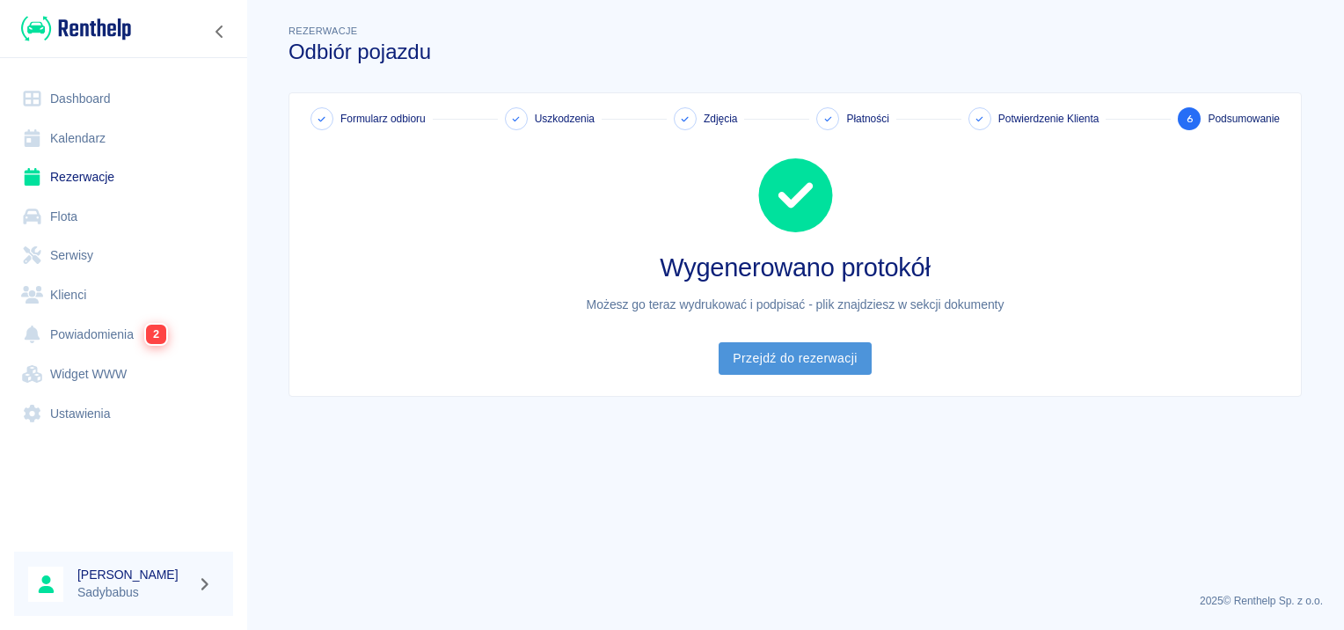
click at [739, 363] on link "Przejdź do rezerwacji" at bounding box center [795, 358] width 152 height 33
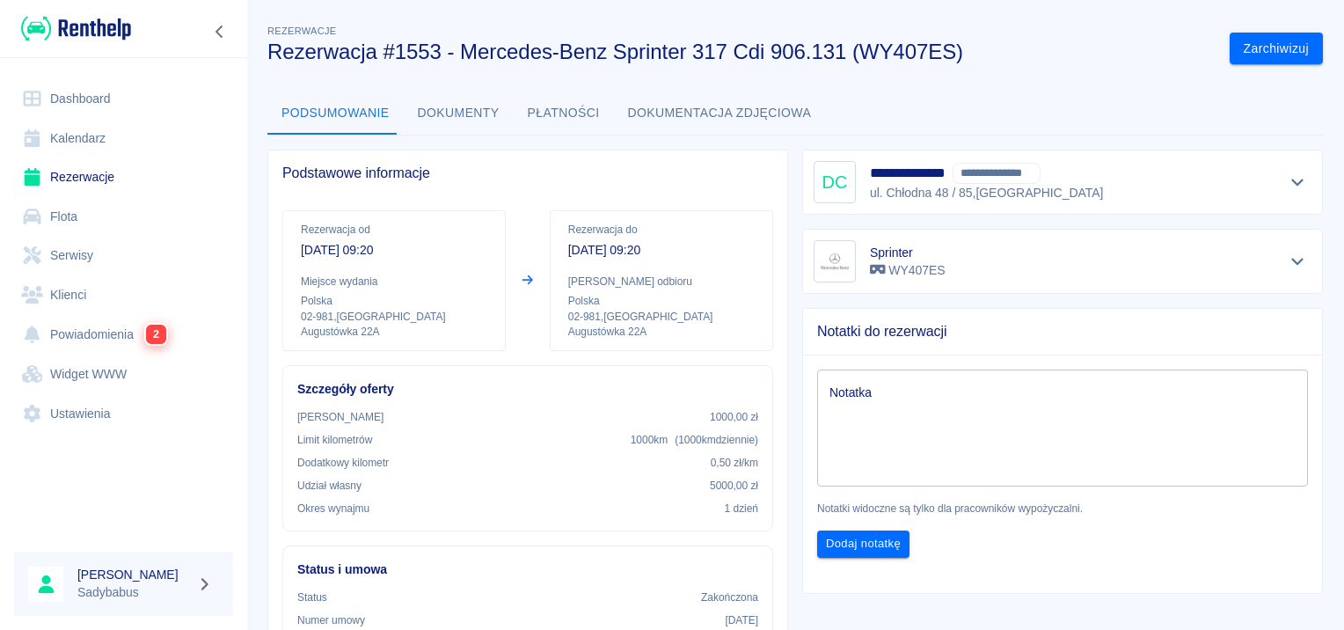
click at [469, 110] on button "Dokumenty" at bounding box center [459, 113] width 110 height 42
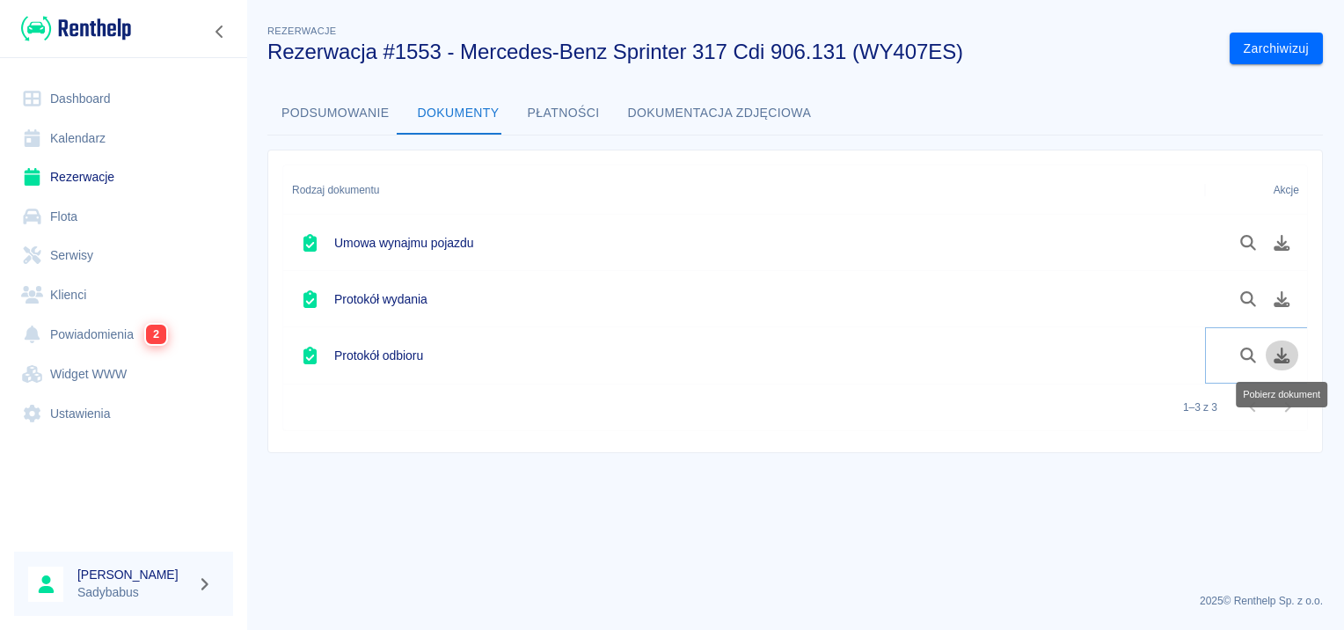
click at [1282, 352] on icon "Pobierz dokument" at bounding box center [1283, 356] width 16 height 16
